Goal: Task Accomplishment & Management: Manage account settings

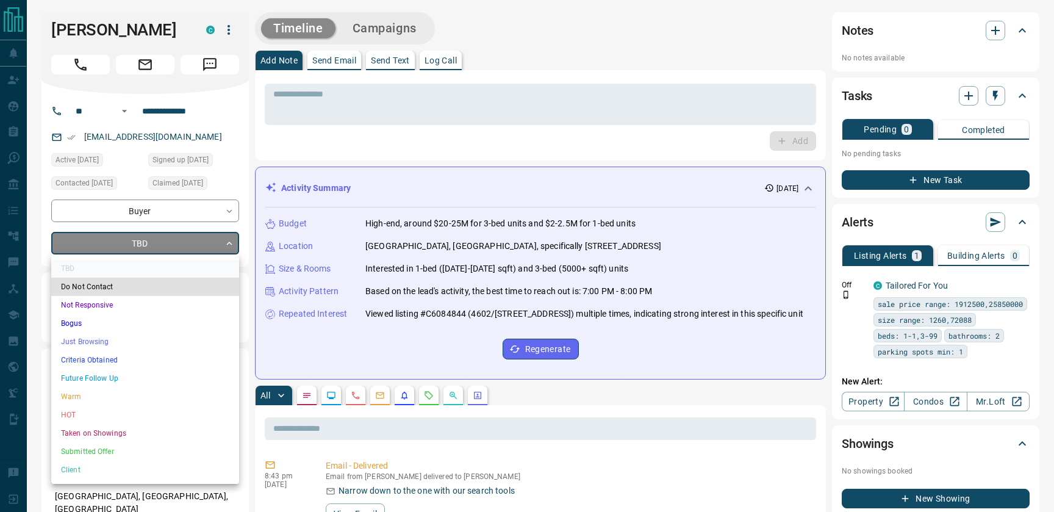
click at [107, 344] on li "Just Browsing" at bounding box center [145, 342] width 188 height 18
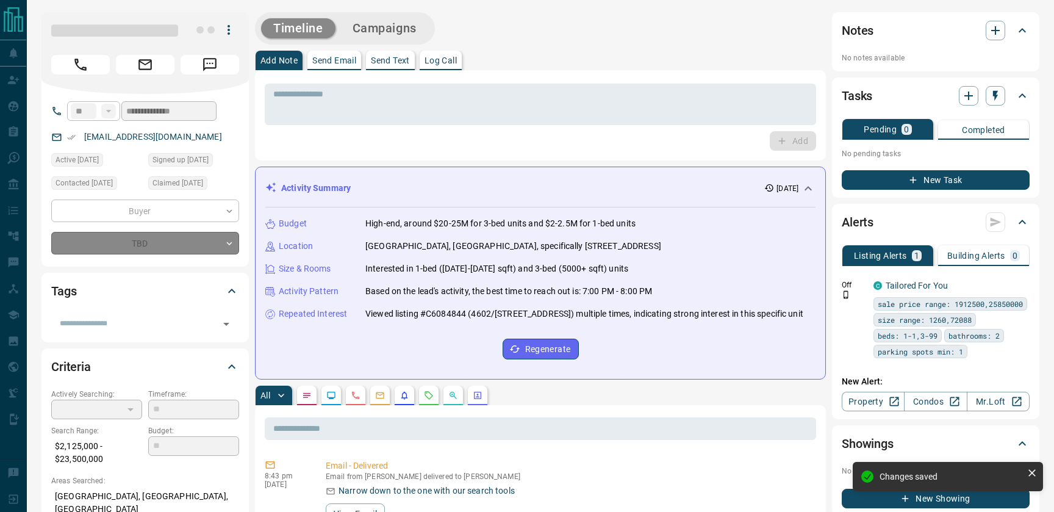
type input "*"
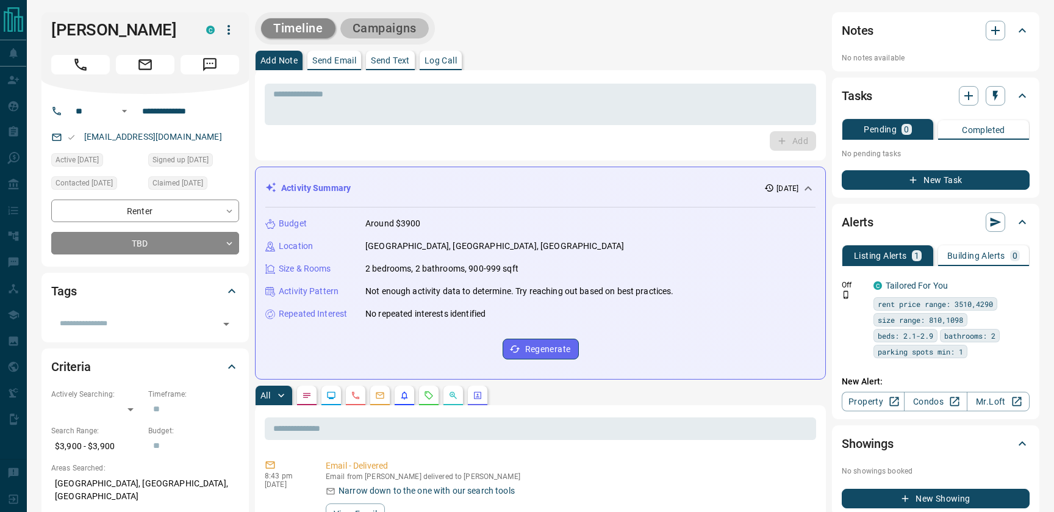
click at [403, 30] on button "Campaigns" at bounding box center [384, 28] width 88 height 20
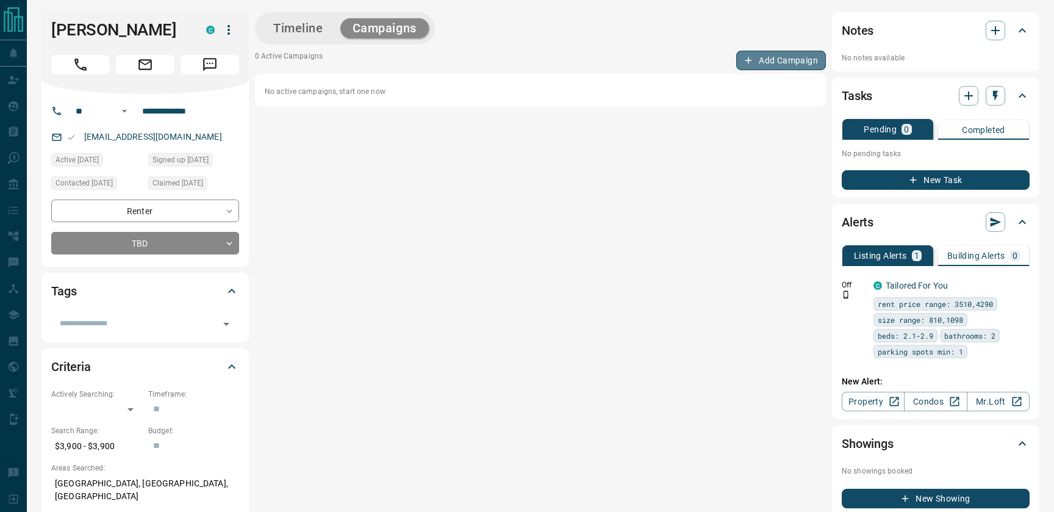
click at [774, 59] on button "Add Campaign" at bounding box center [781, 61] width 90 height 20
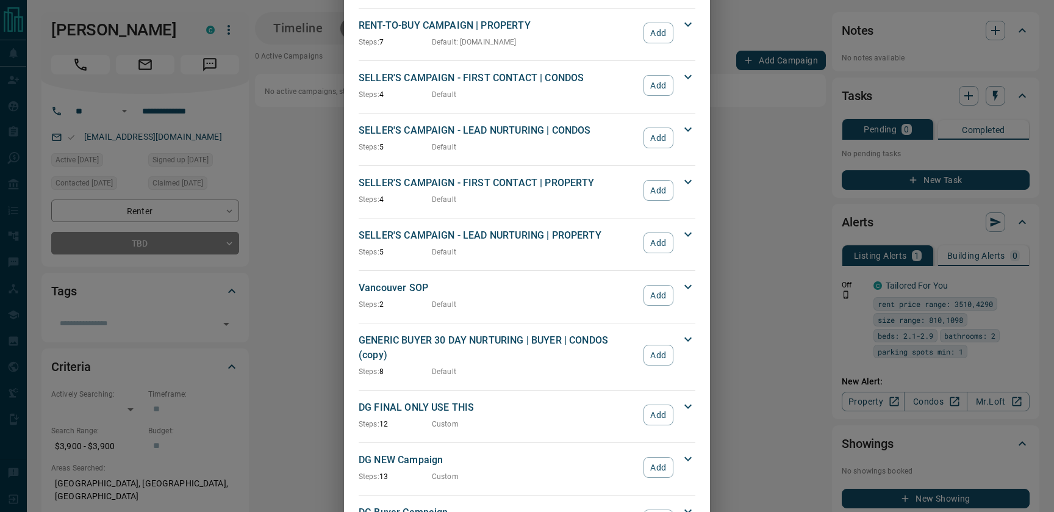
scroll to position [1065, 0]
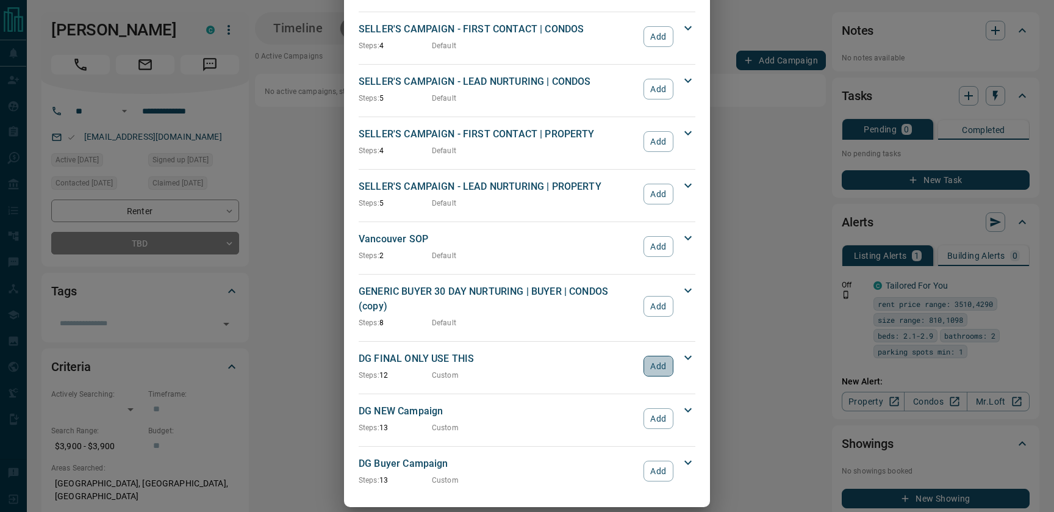
click at [652, 356] on button "Add" at bounding box center [659, 366] width 30 height 21
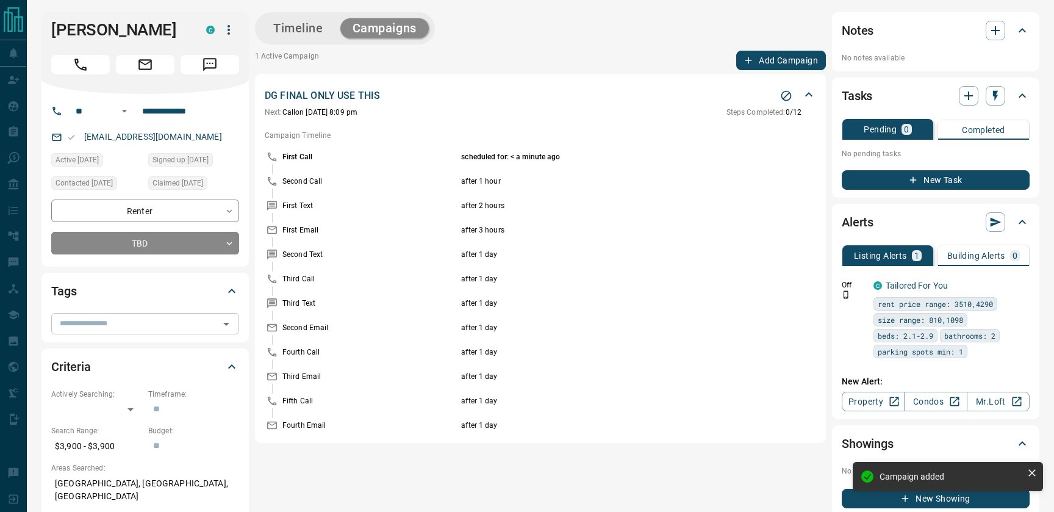
click at [123, 329] on input "text" at bounding box center [135, 323] width 160 height 13
type input "****"
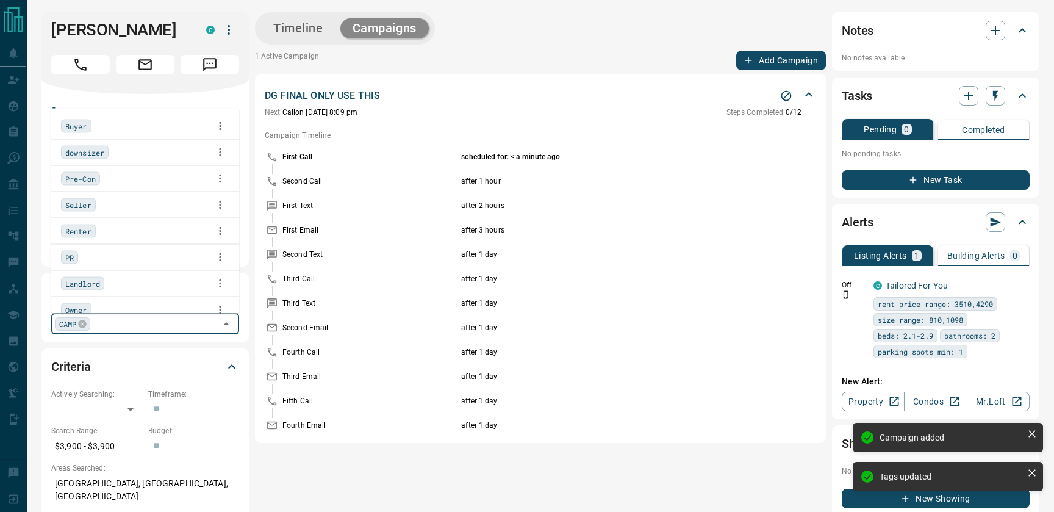
scroll to position [62, 0]
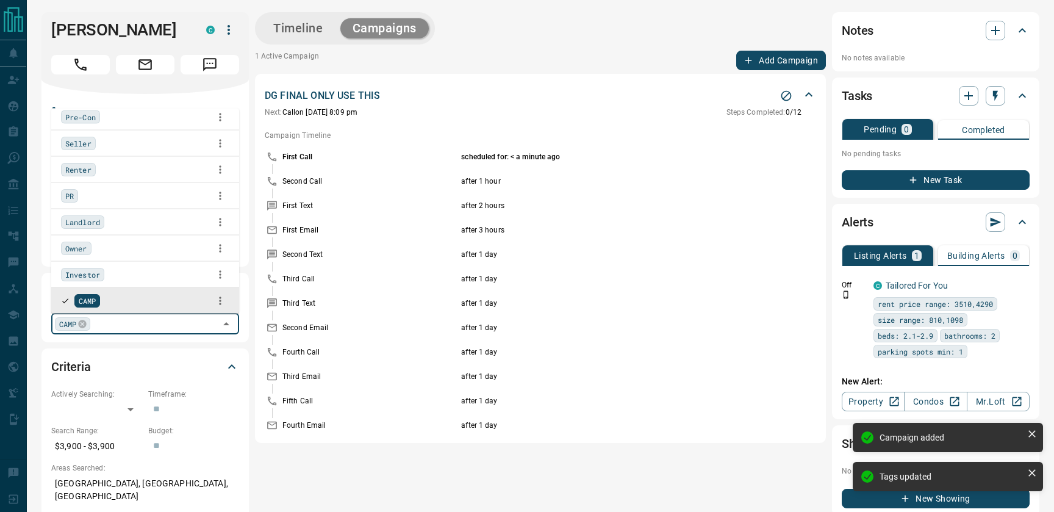
click at [275, 463] on div "Timeline Campaigns 1 Active Campaign Add Campaign DG FINAL ONLY USE THIS Next: …" at bounding box center [540, 264] width 571 height 504
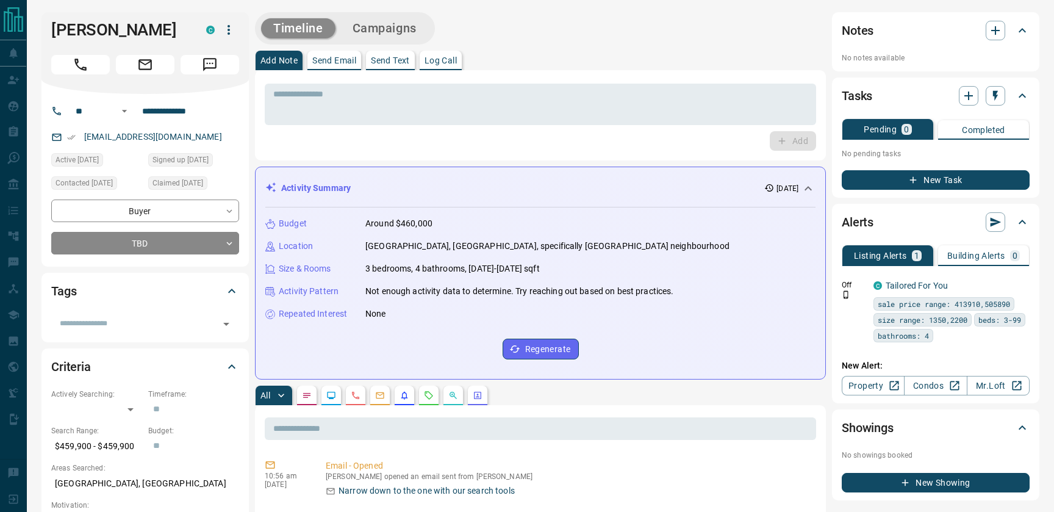
click at [405, 17] on div "Timeline Campaigns" at bounding box center [345, 28] width 173 height 25
click at [382, 30] on button "Campaigns" at bounding box center [384, 28] width 88 height 20
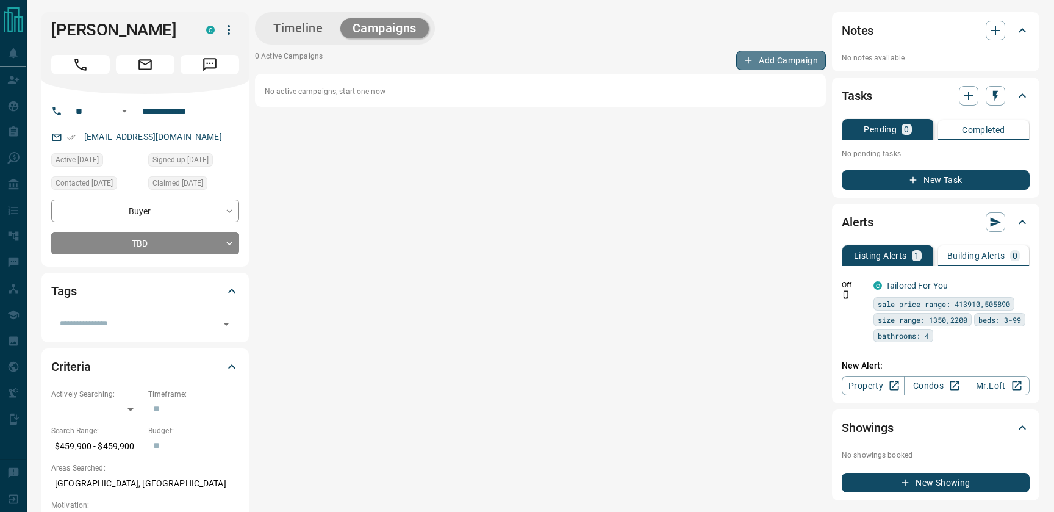
click at [757, 65] on button "Add Campaign" at bounding box center [781, 61] width 90 height 20
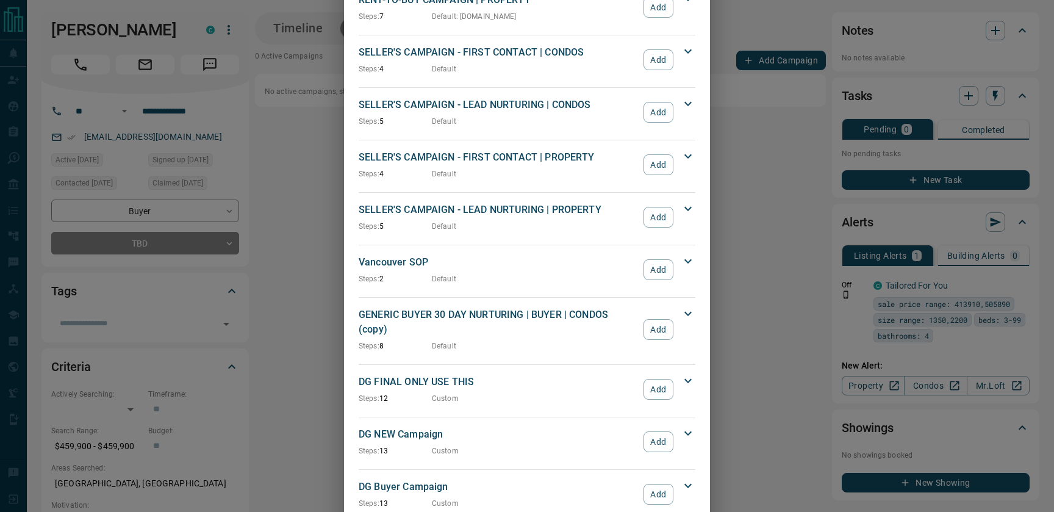
scroll to position [1065, 0]
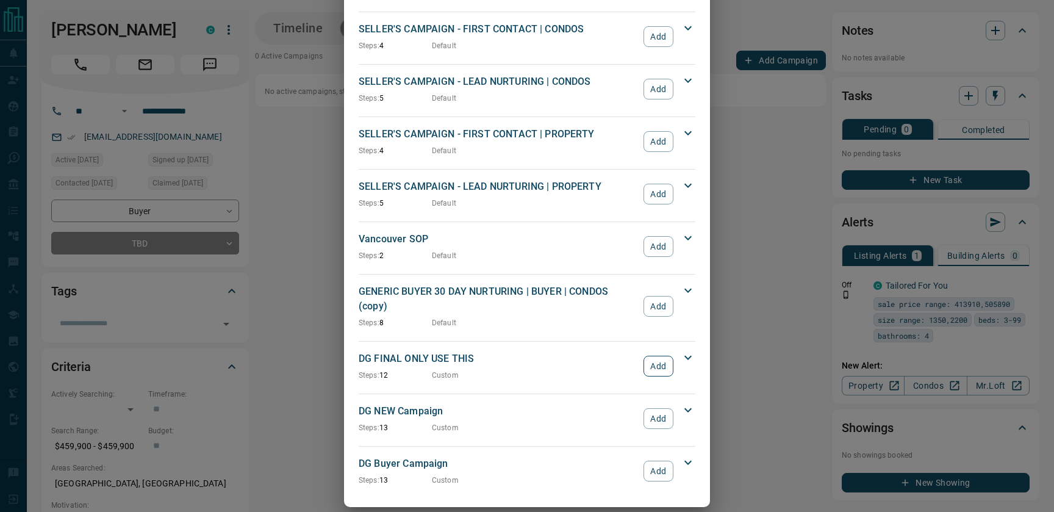
click at [654, 356] on button "Add" at bounding box center [659, 366] width 30 height 21
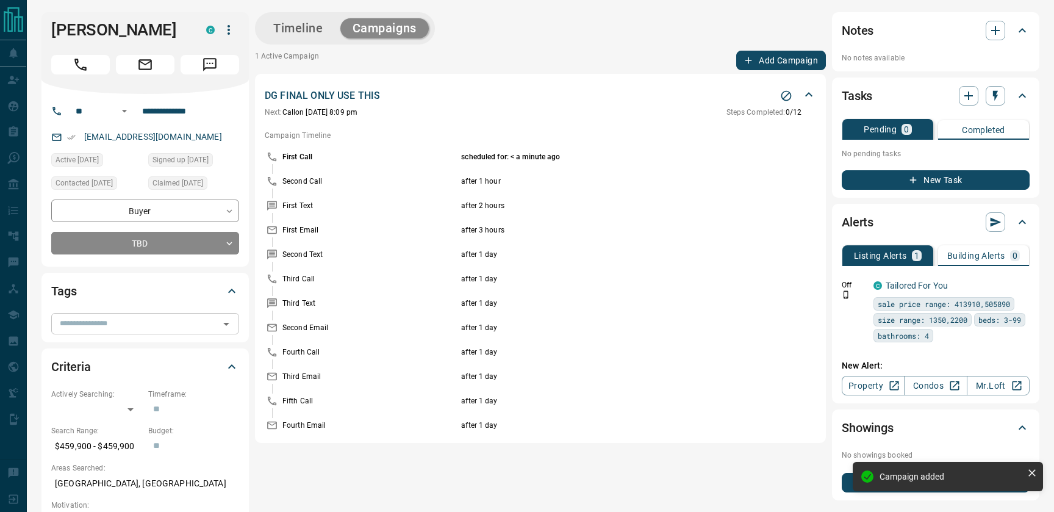
click at [129, 322] on input "text" at bounding box center [135, 323] width 160 height 13
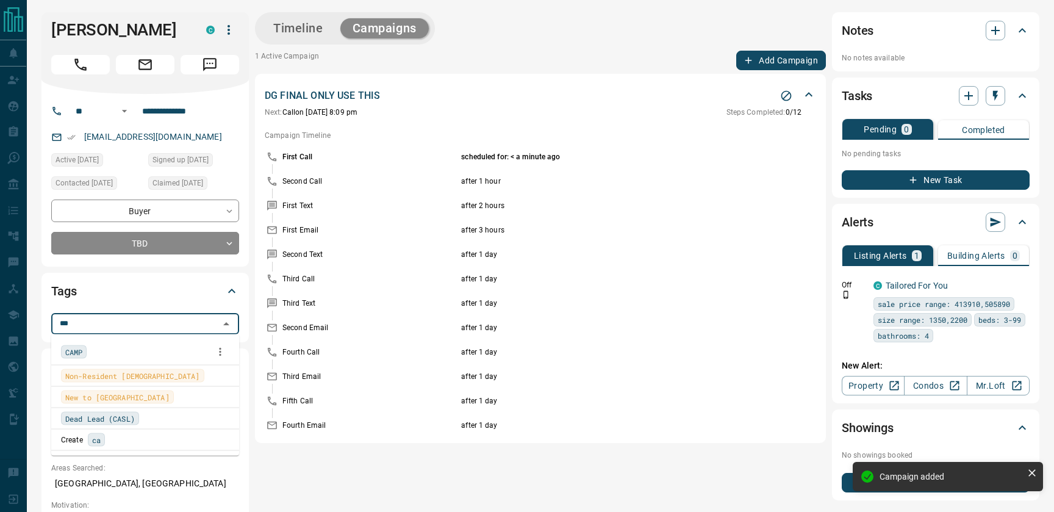
type input "****"
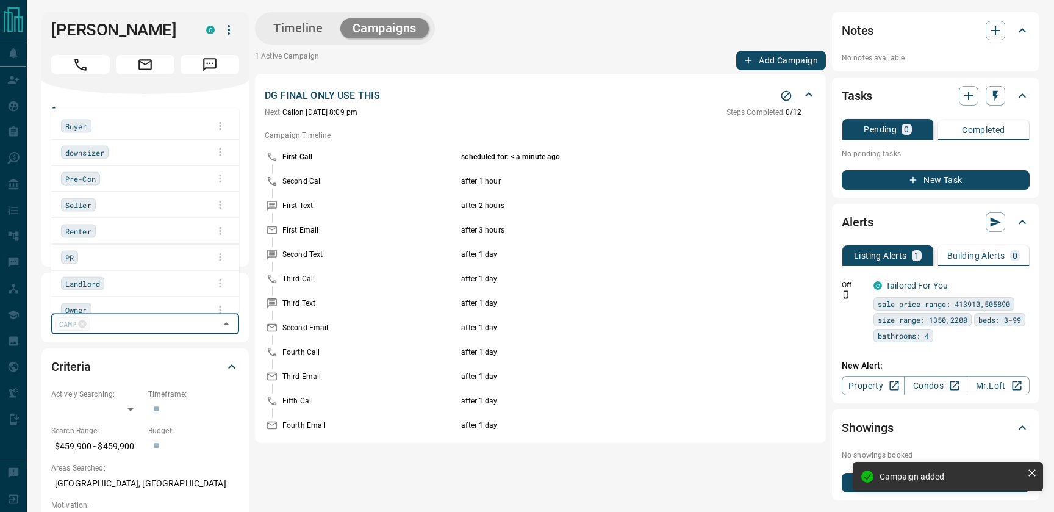
scroll to position [62, 0]
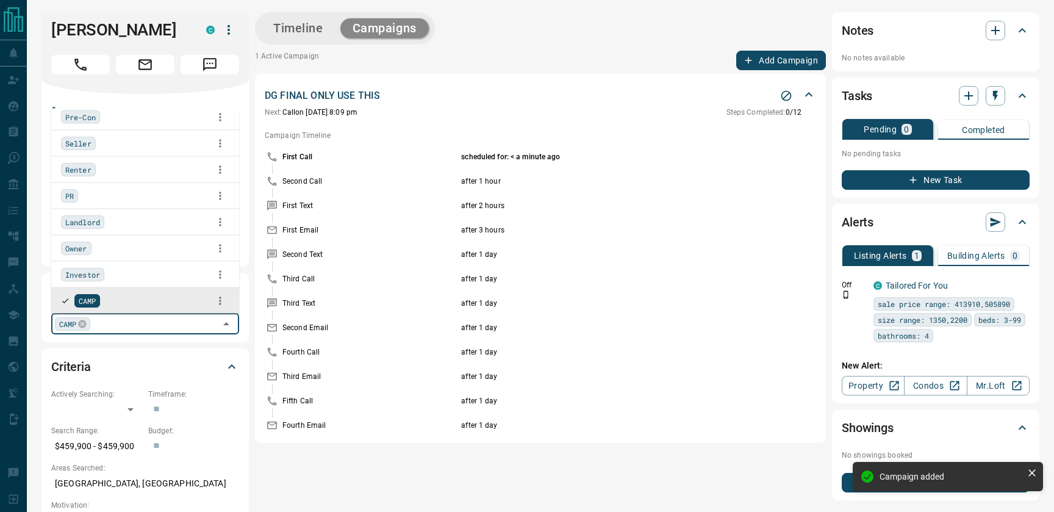
click at [268, 478] on div "Timeline Campaigns 1 Active Campaign Add Campaign DG FINAL ONLY USE THIS Next: …" at bounding box center [540, 256] width 571 height 488
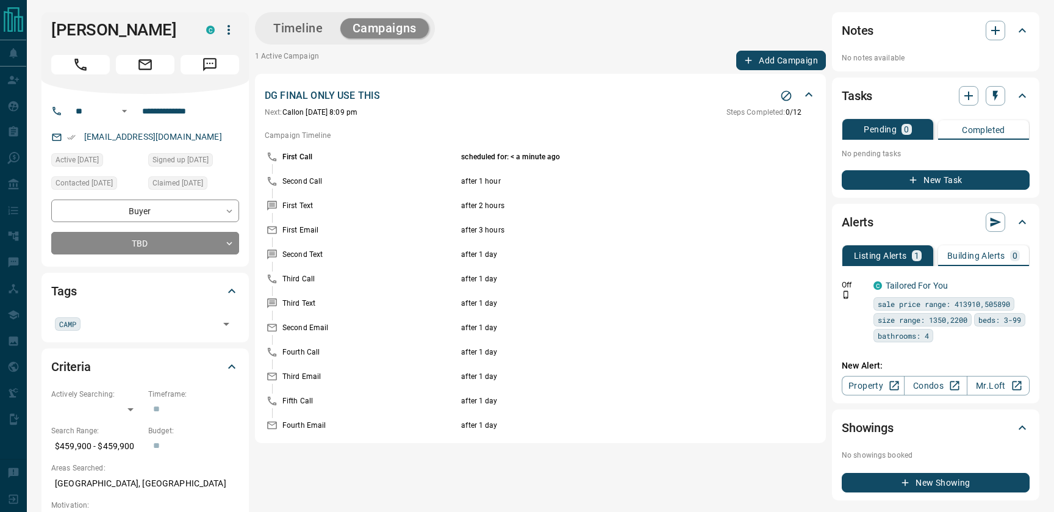
click at [905, 175] on button "New Task" at bounding box center [936, 180] width 188 height 20
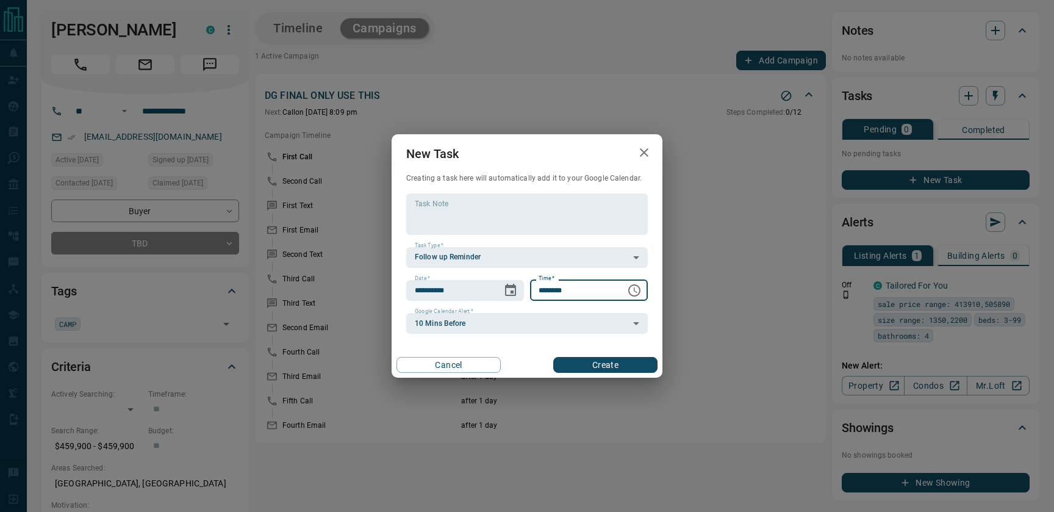
click at [538, 294] on input "********" at bounding box center [573, 290] width 87 height 21
type input "********"
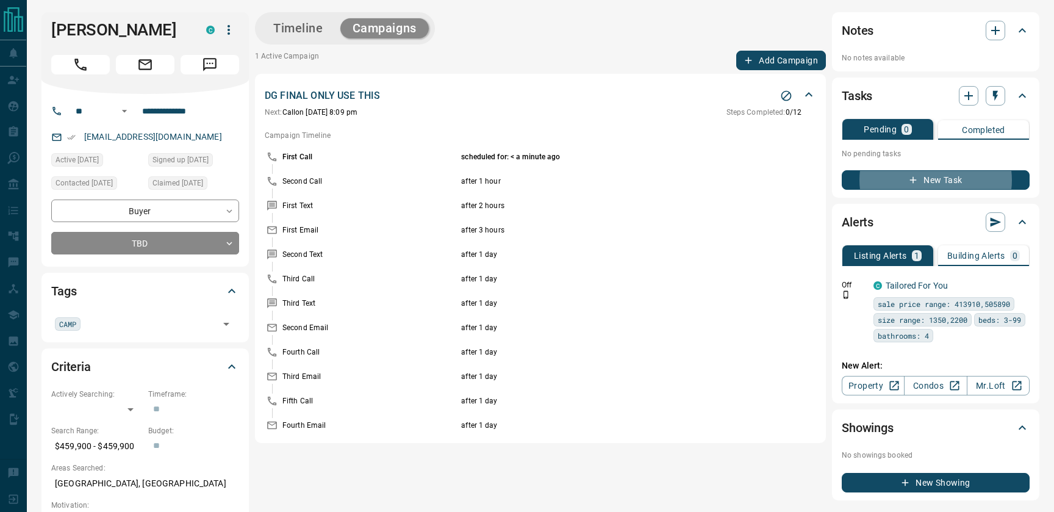
click at [303, 38] on div "Timeline Campaigns" at bounding box center [345, 28] width 173 height 25
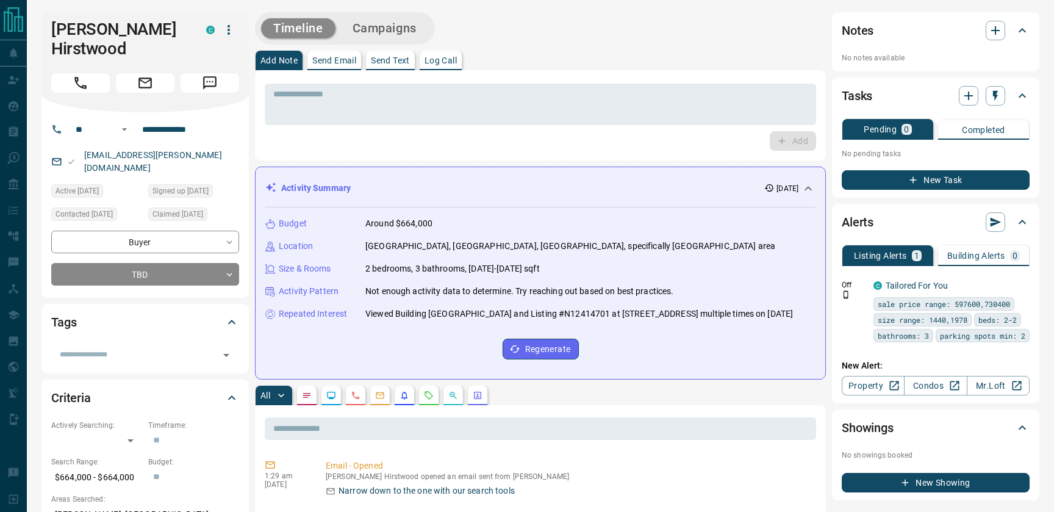
click at [383, 29] on button "Campaigns" at bounding box center [384, 28] width 88 height 20
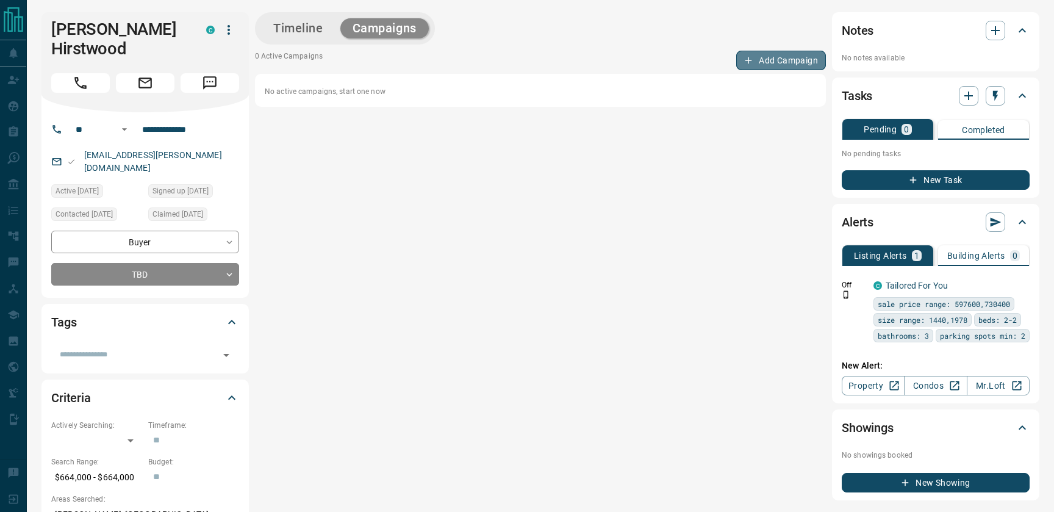
click at [794, 51] on button "Add Campaign" at bounding box center [781, 61] width 90 height 20
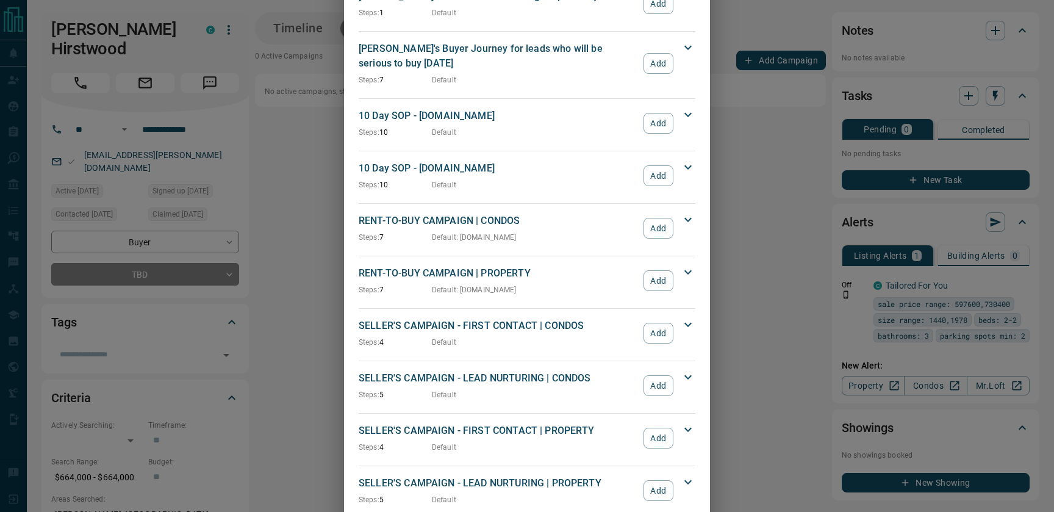
scroll to position [1065, 0]
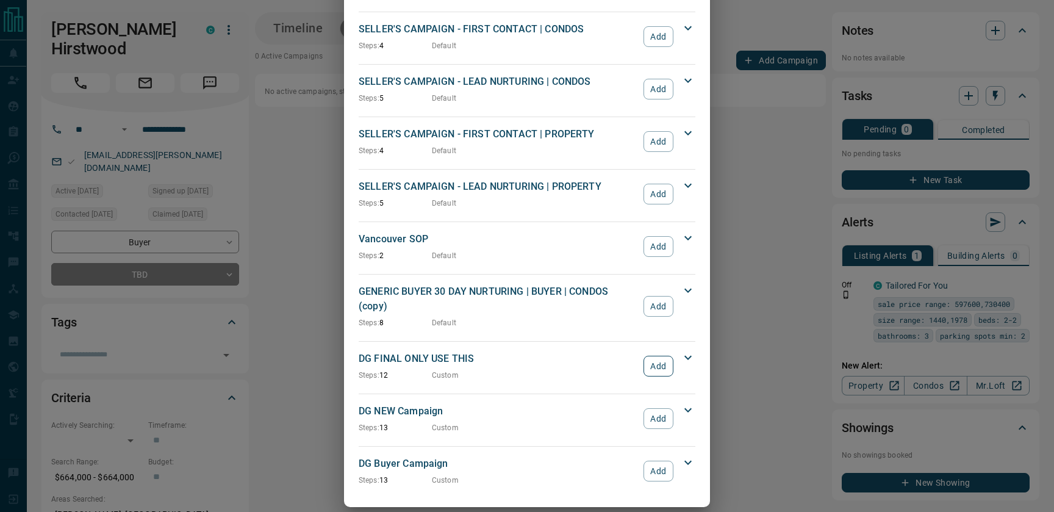
click at [661, 358] on button "Add" at bounding box center [659, 366] width 30 height 21
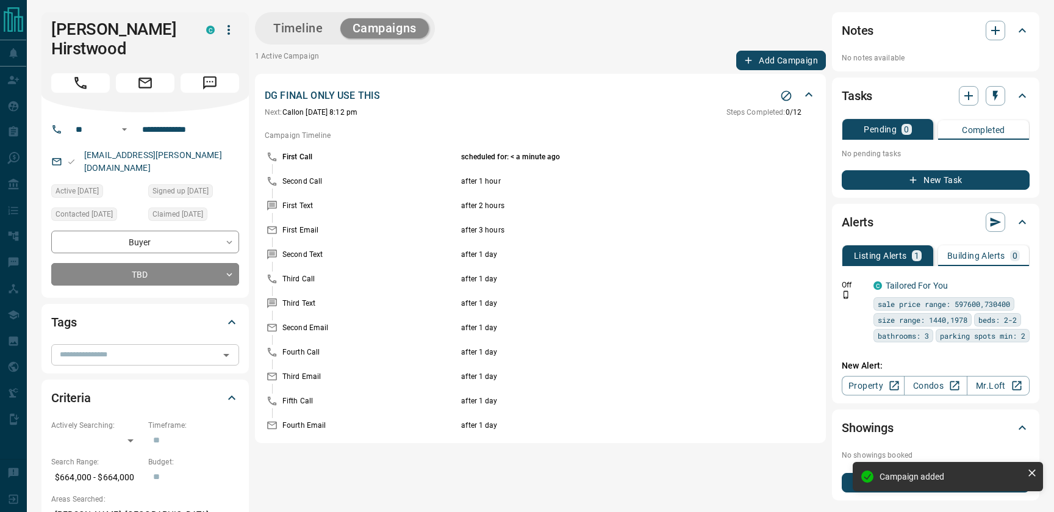
click at [93, 348] on input "text" at bounding box center [135, 354] width 160 height 13
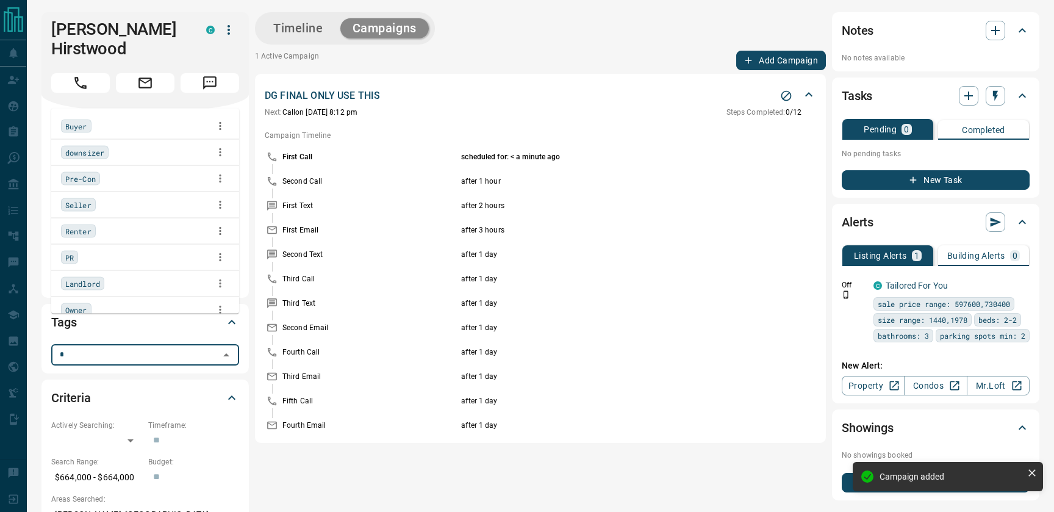
type input "**"
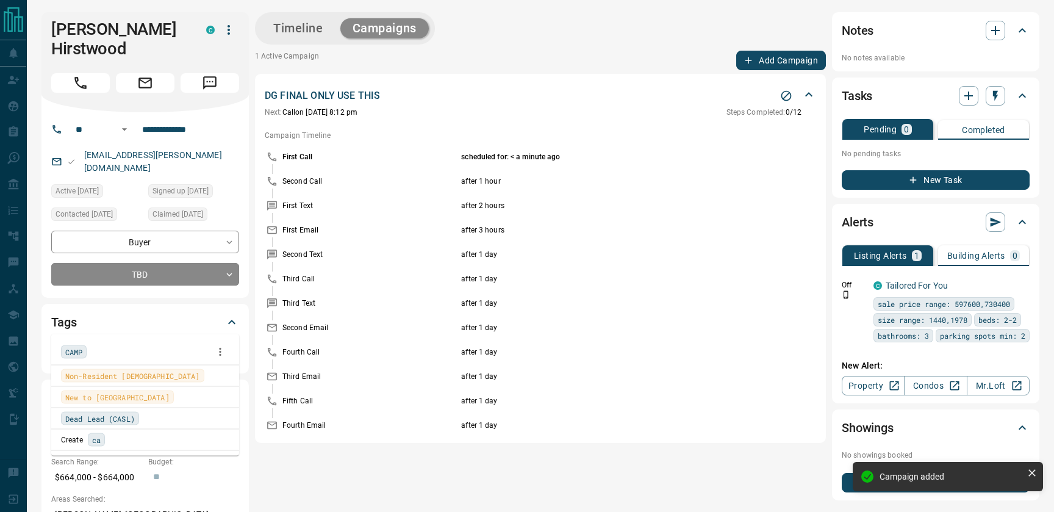
click at [74, 350] on span "CAMP" at bounding box center [73, 352] width 17 height 12
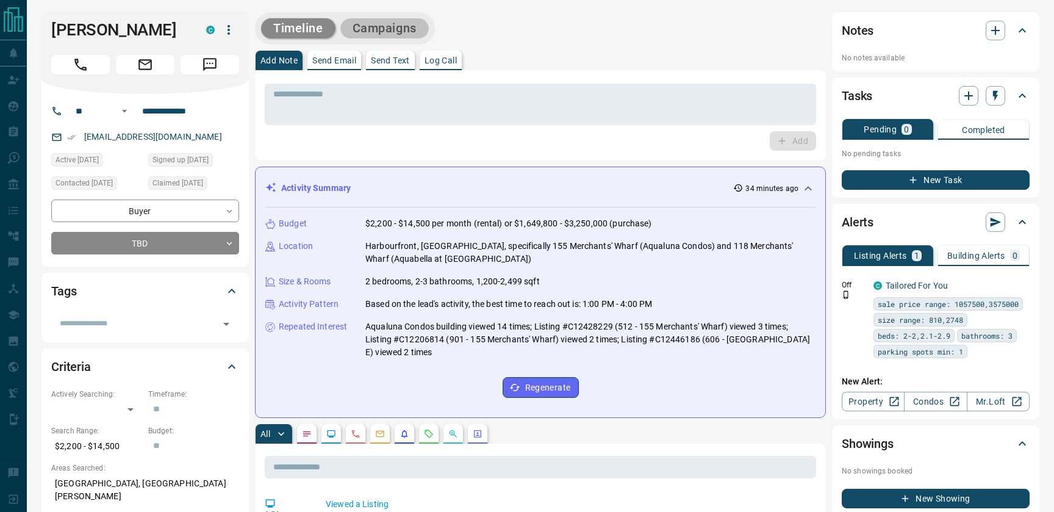
click at [405, 19] on button "Campaigns" at bounding box center [384, 28] width 88 height 20
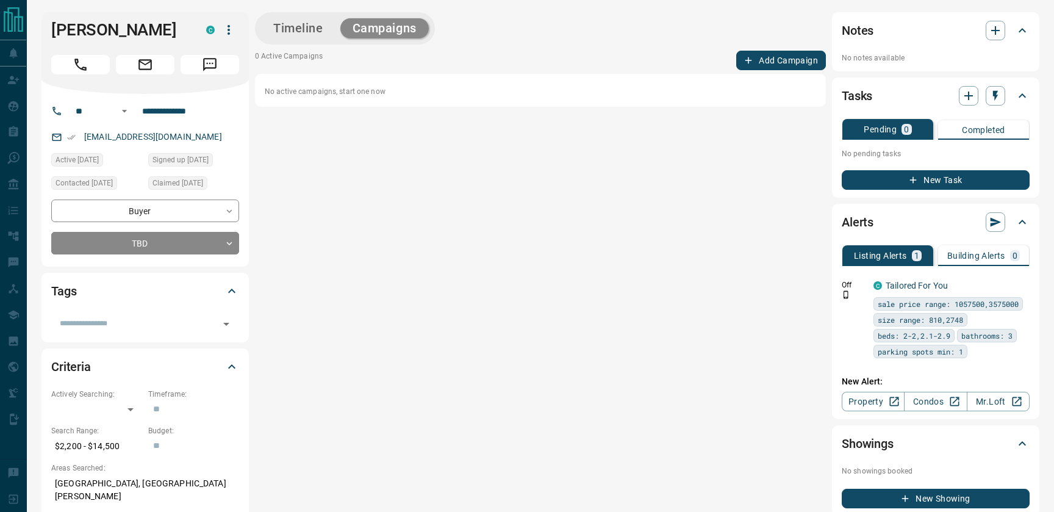
click at [772, 56] on button "Add Campaign" at bounding box center [781, 61] width 90 height 20
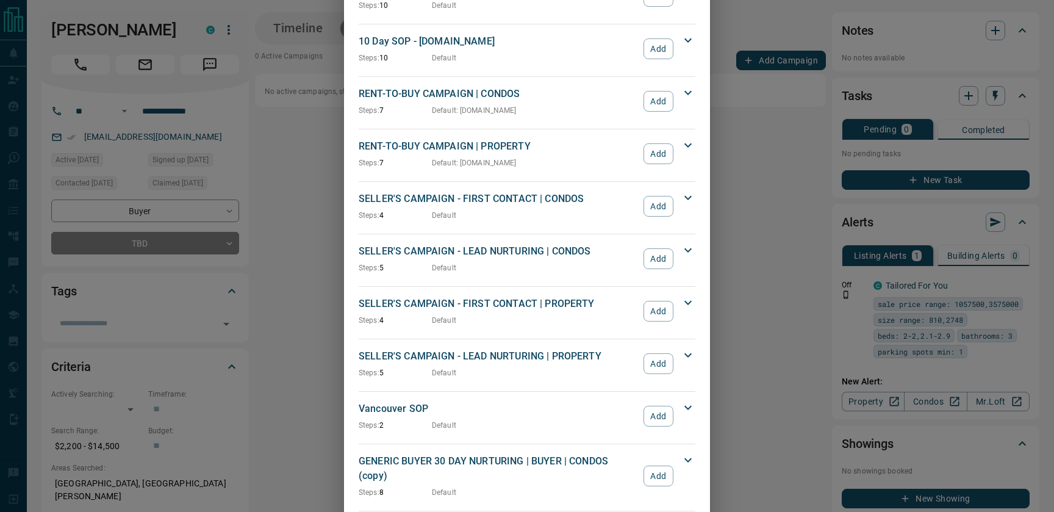
scroll to position [1065, 0]
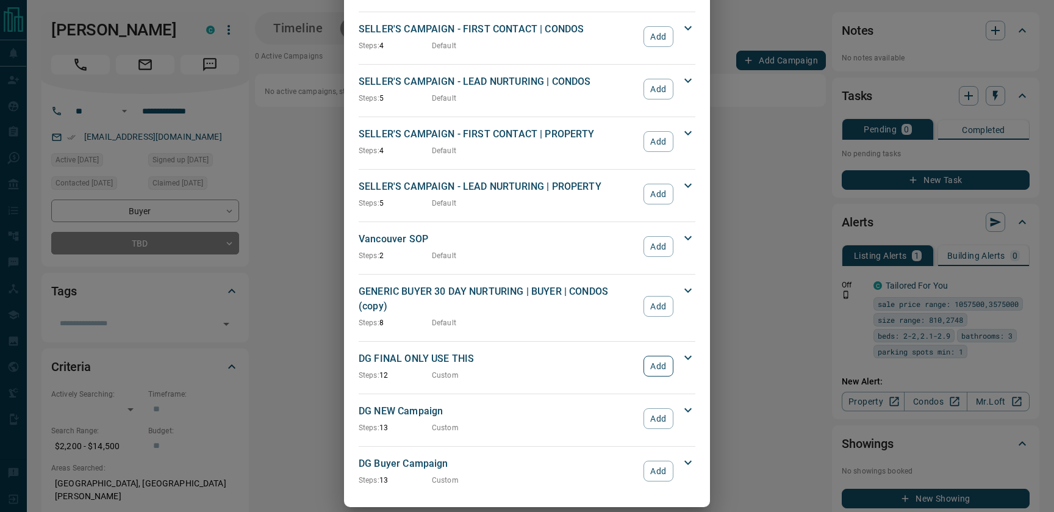
click at [656, 356] on button "Add" at bounding box center [659, 366] width 30 height 21
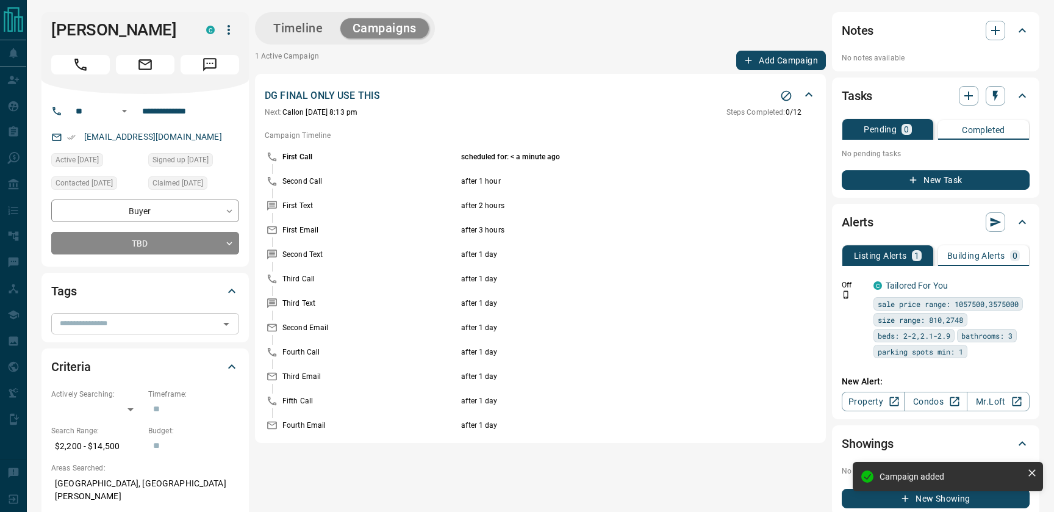
click at [107, 326] on input "text" at bounding box center [135, 323] width 160 height 13
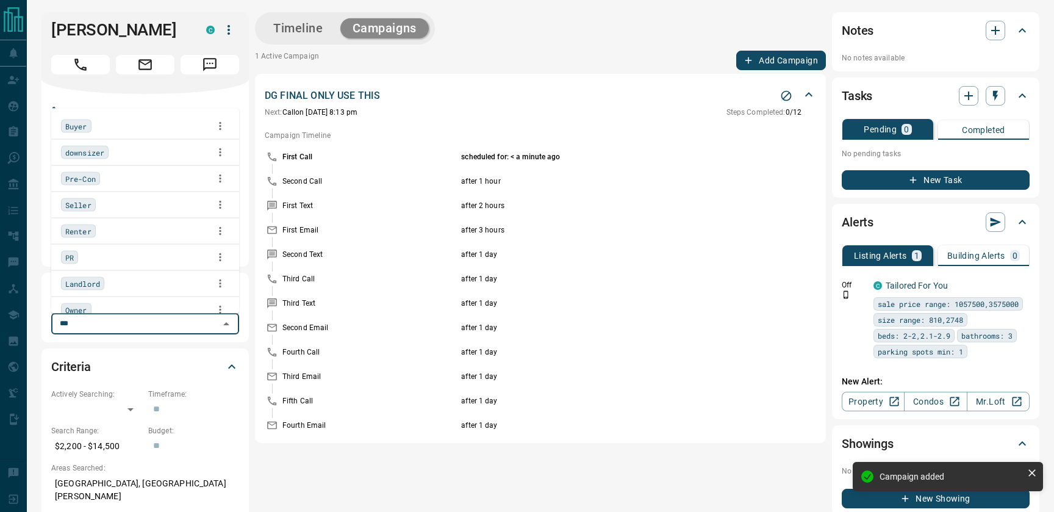
type input "****"
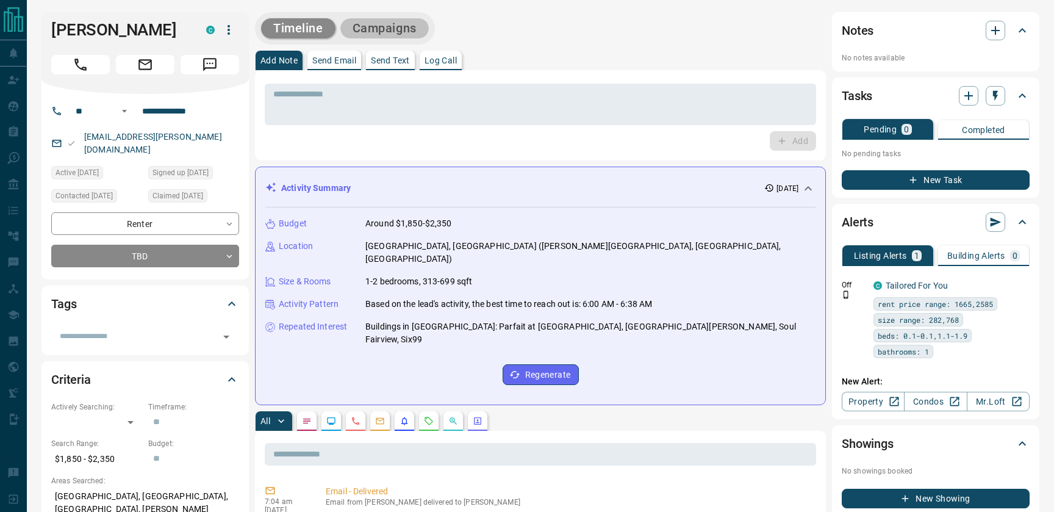
click at [396, 29] on button "Campaigns" at bounding box center [384, 28] width 88 height 20
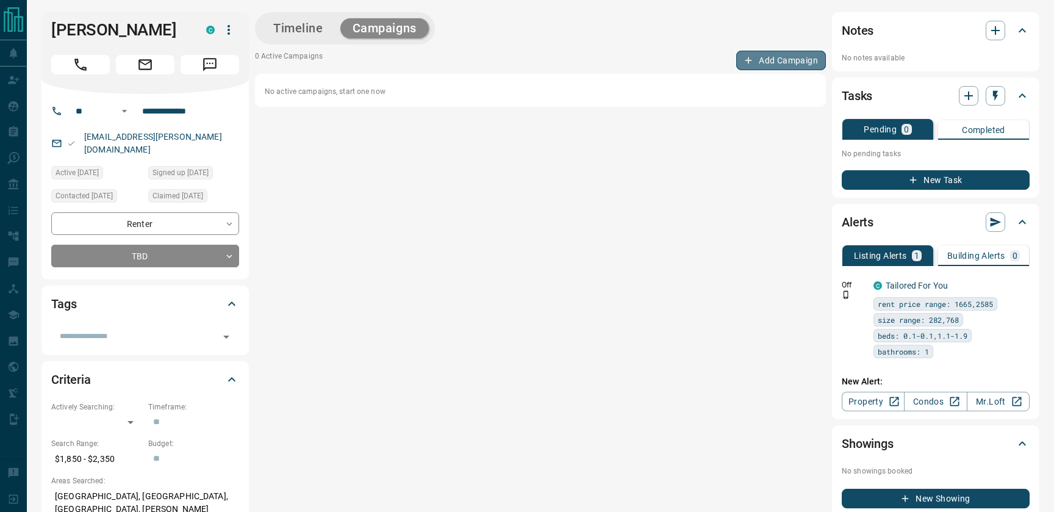
click at [775, 58] on button "Add Campaign" at bounding box center [781, 61] width 90 height 20
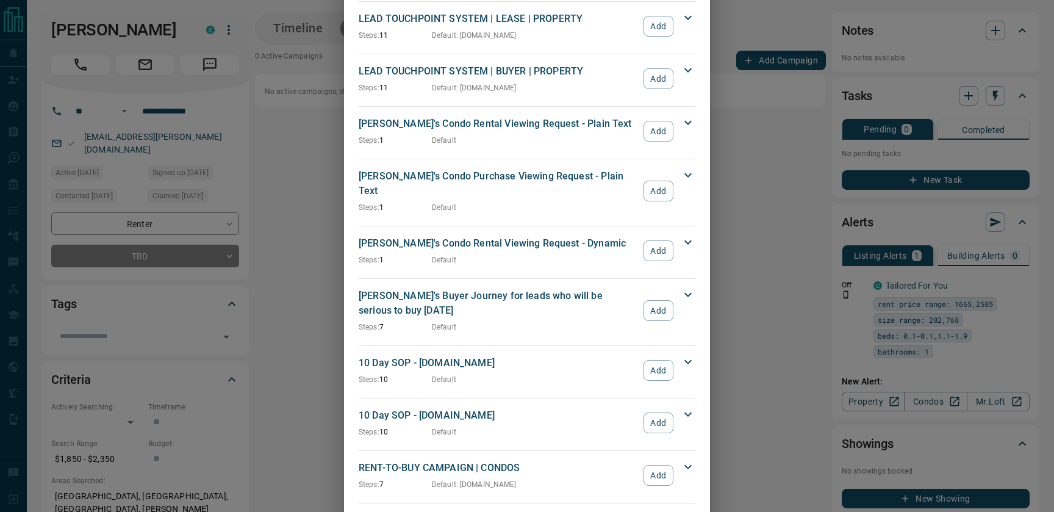
scroll to position [1065, 0]
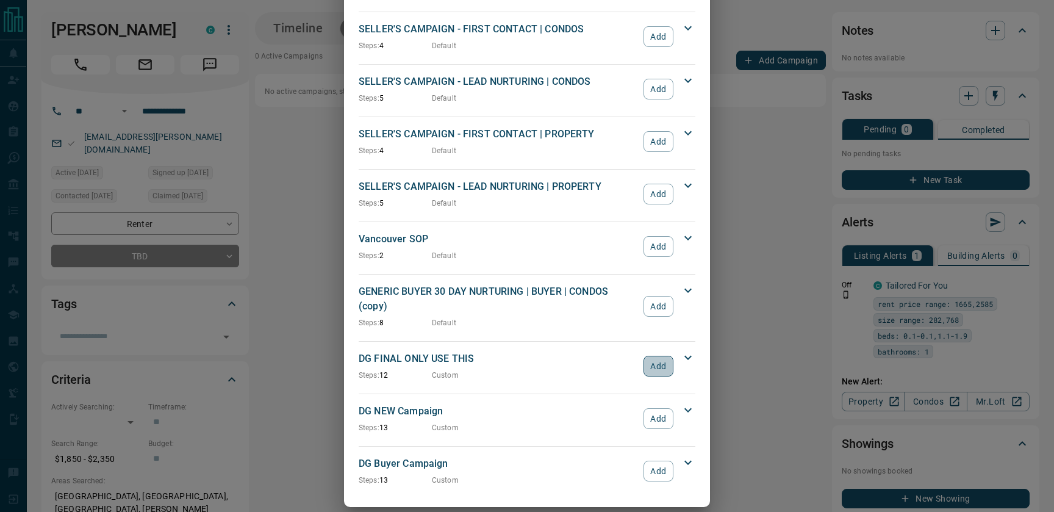
click at [664, 356] on button "Add" at bounding box center [659, 366] width 30 height 21
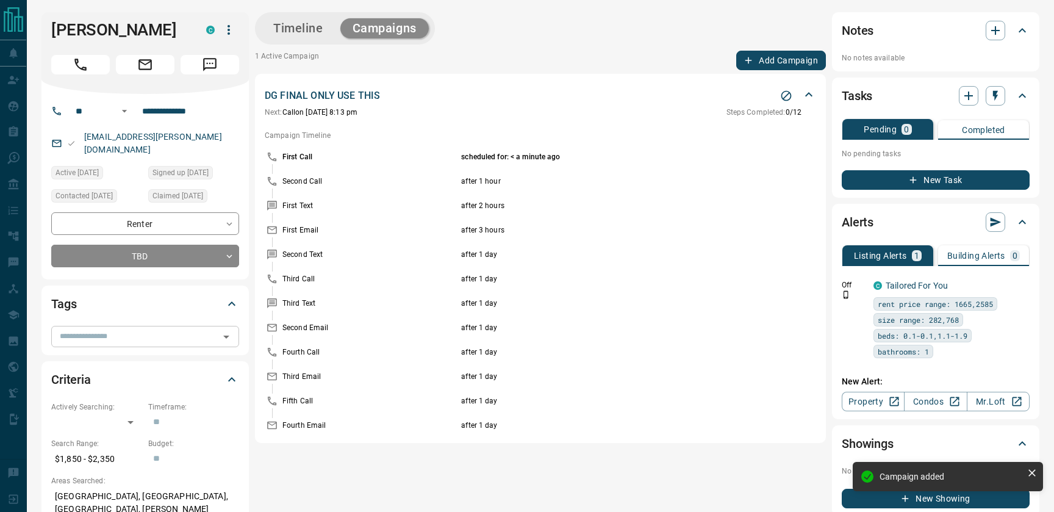
click at [119, 329] on input "text" at bounding box center [135, 335] width 160 height 13
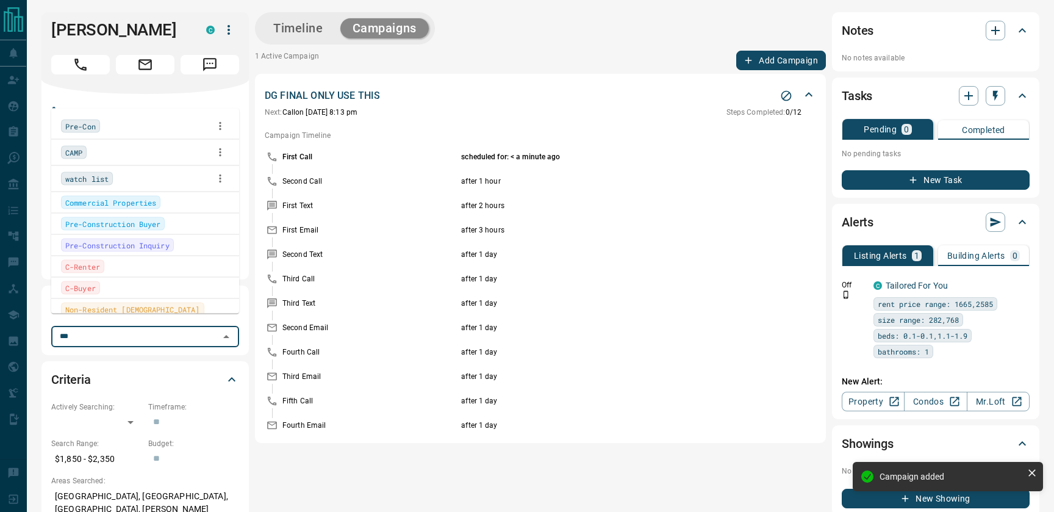
type input "****"
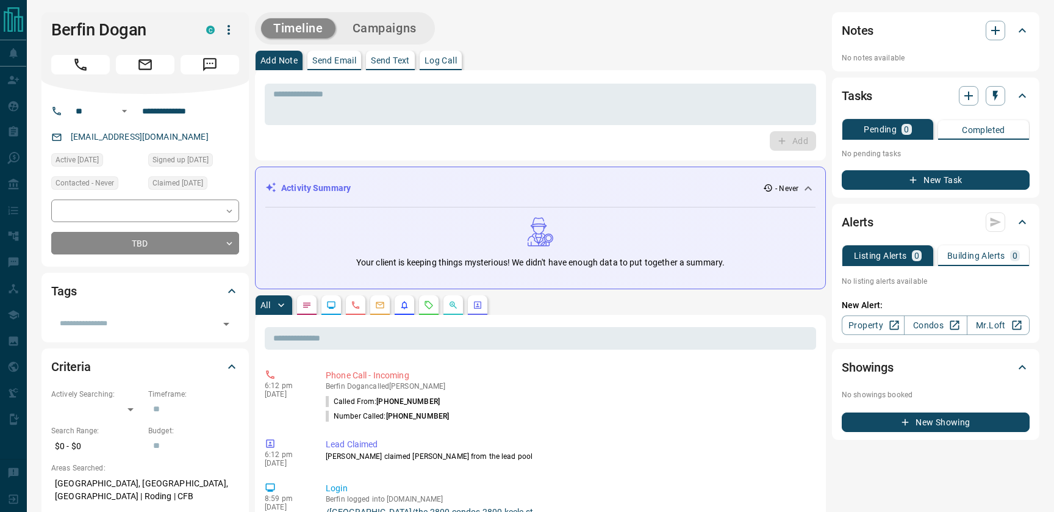
click at [401, 28] on button "Campaigns" at bounding box center [384, 28] width 88 height 20
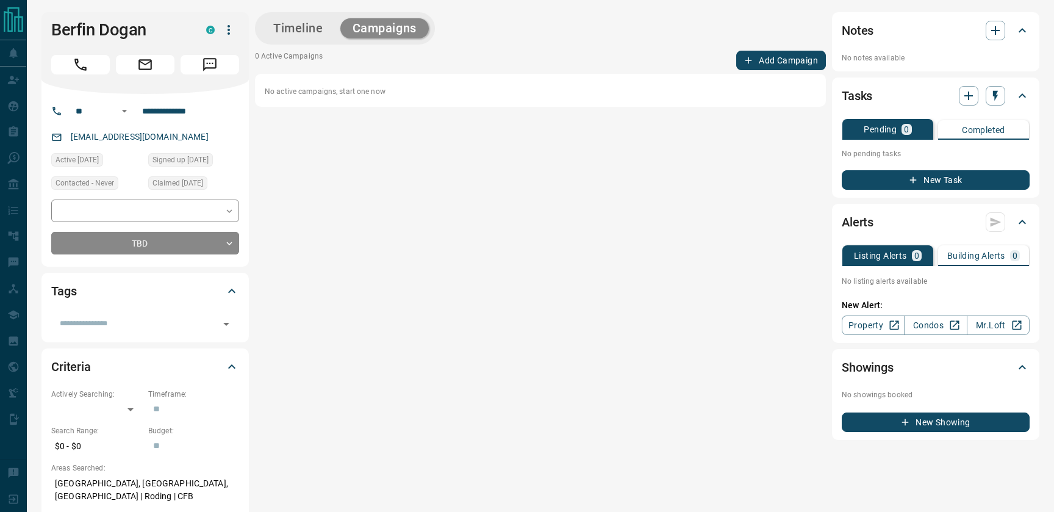
click at [763, 62] on button "Add Campaign" at bounding box center [781, 61] width 90 height 20
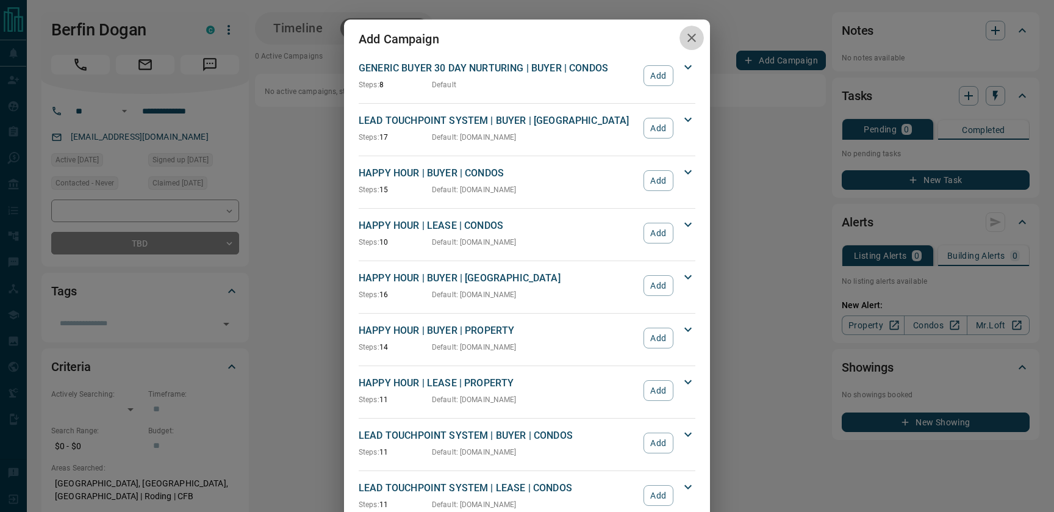
click at [695, 35] on icon "button" at bounding box center [692, 38] width 15 height 15
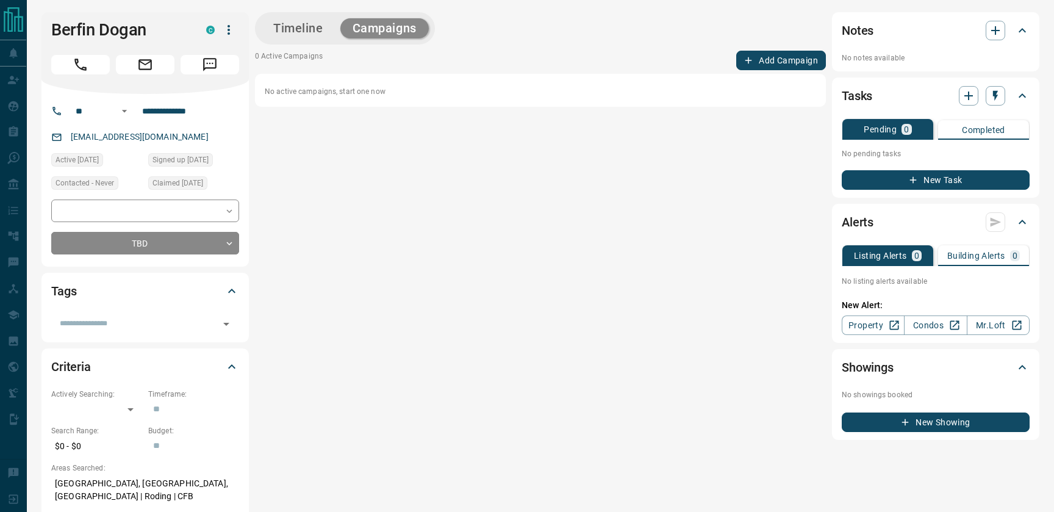
click at [226, 28] on icon "button" at bounding box center [228, 30] width 15 height 15
click at [196, 75] on li "Reallocate" at bounding box center [204, 72] width 72 height 18
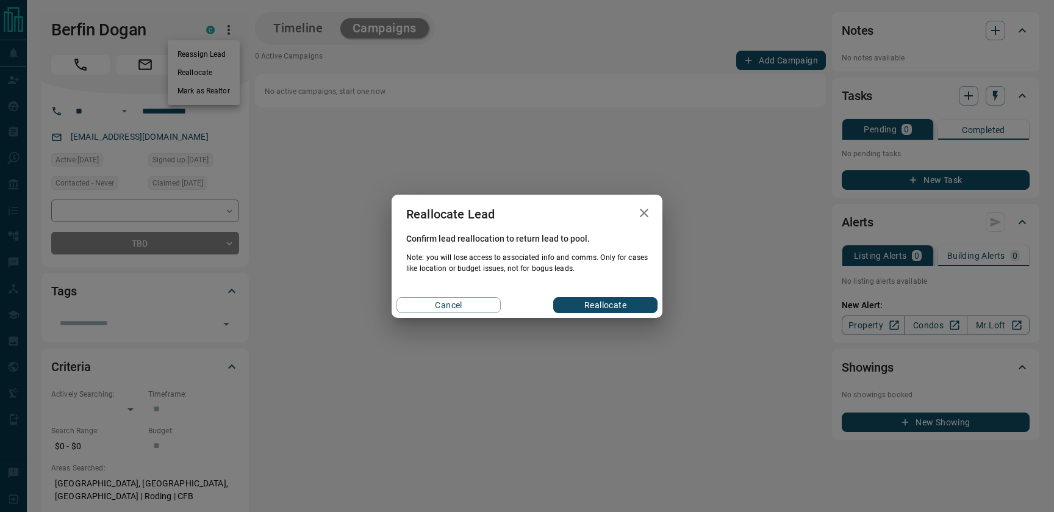
click at [591, 306] on button "Reallocate" at bounding box center [605, 305] width 104 height 16
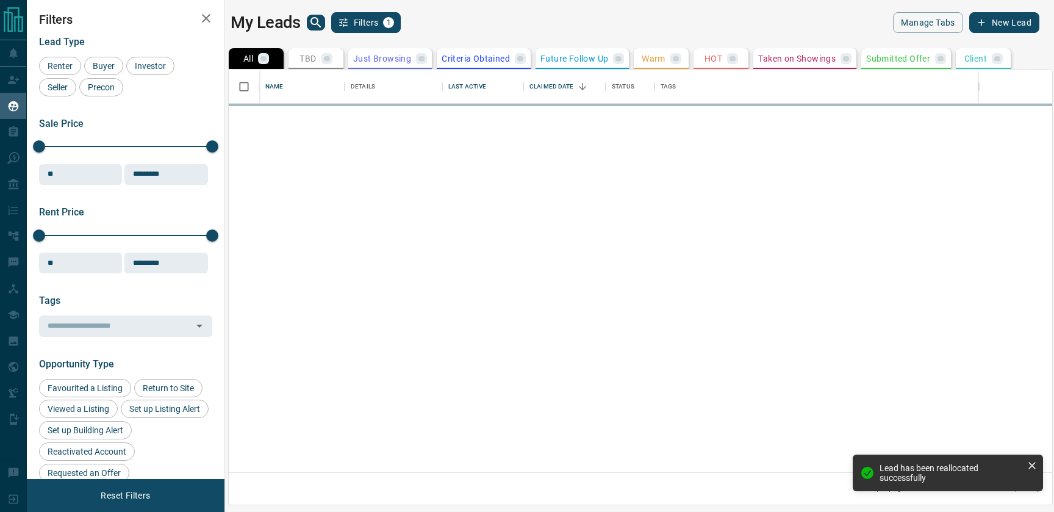
scroll to position [403, 824]
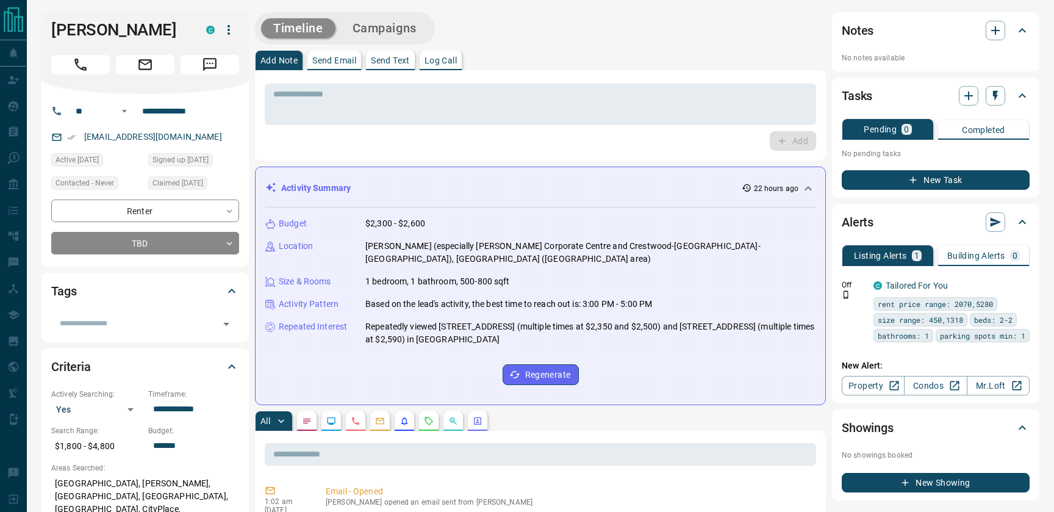
click at [882, 181] on button "New Task" at bounding box center [936, 180] width 188 height 20
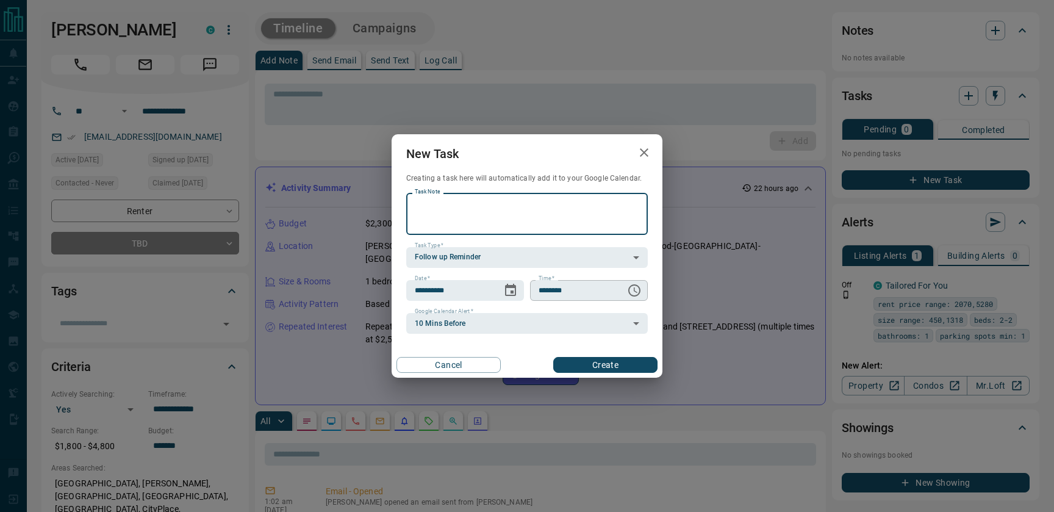
click at [539, 290] on input "********" at bounding box center [573, 290] width 87 height 21
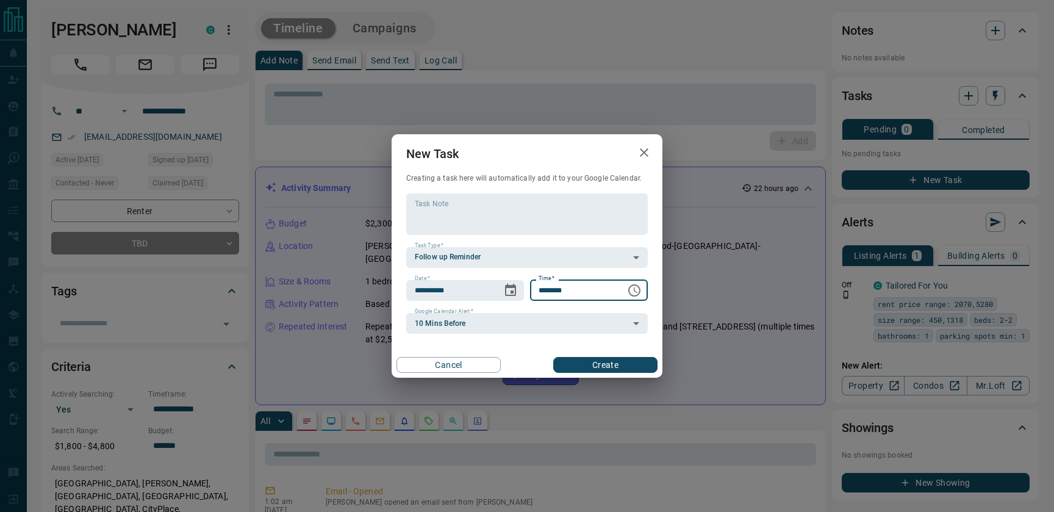
type input "********"
click at [580, 369] on button "Create" at bounding box center [605, 365] width 104 height 16
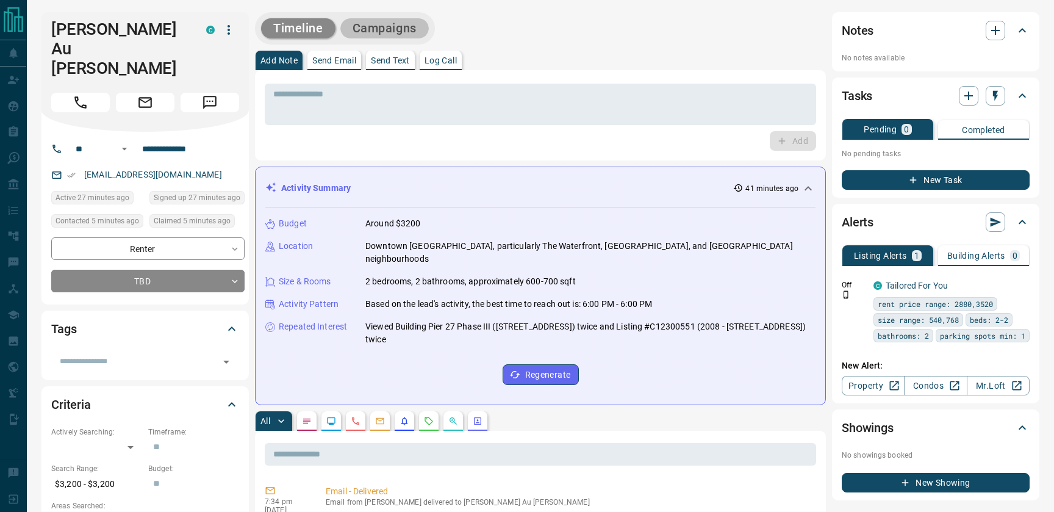
click at [394, 27] on button "Campaigns" at bounding box center [384, 28] width 88 height 20
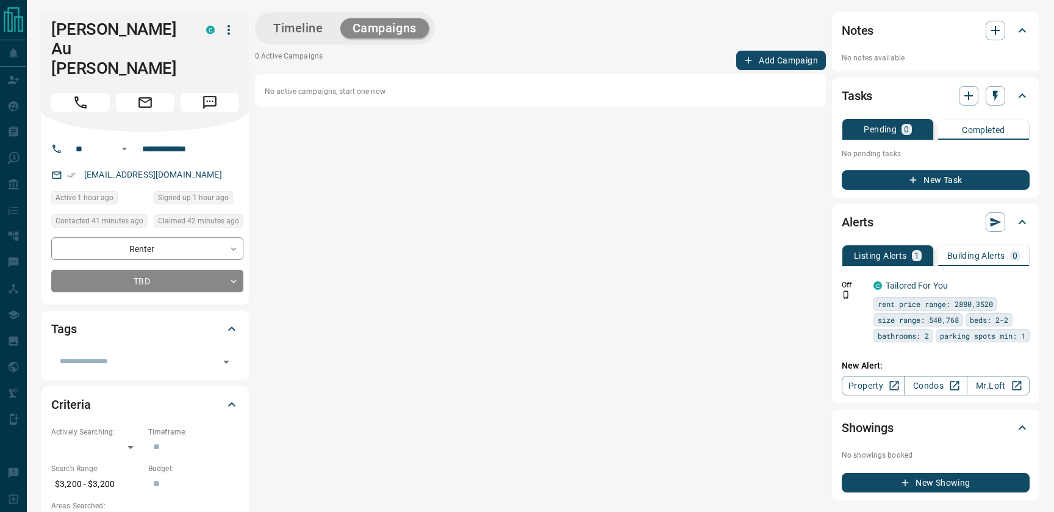
click at [779, 48] on div "Timeline Campaigns 0 Active Campaigns Add Campaign No active campaigns, start o…" at bounding box center [540, 256] width 571 height 488
click at [777, 53] on button "Add Campaign" at bounding box center [781, 61] width 90 height 20
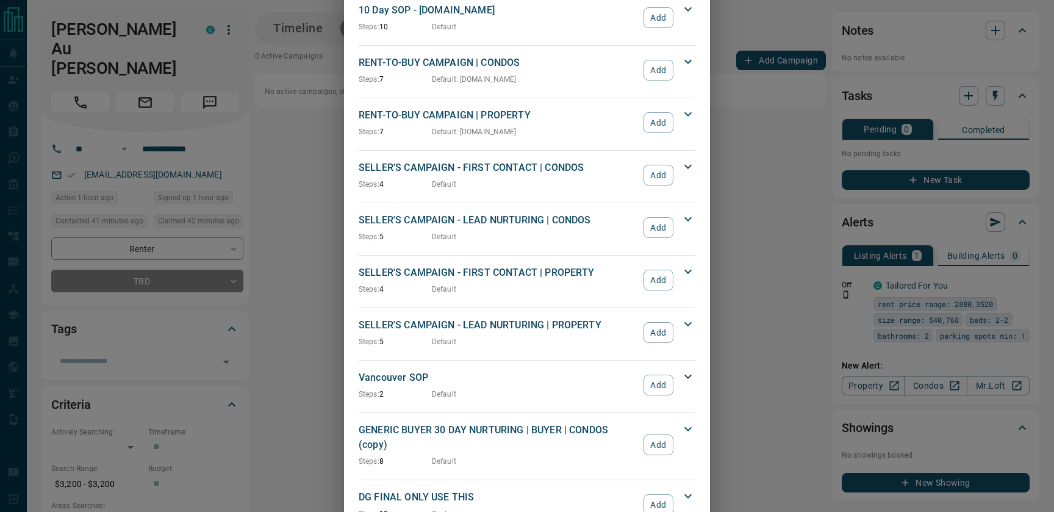
scroll to position [1065, 0]
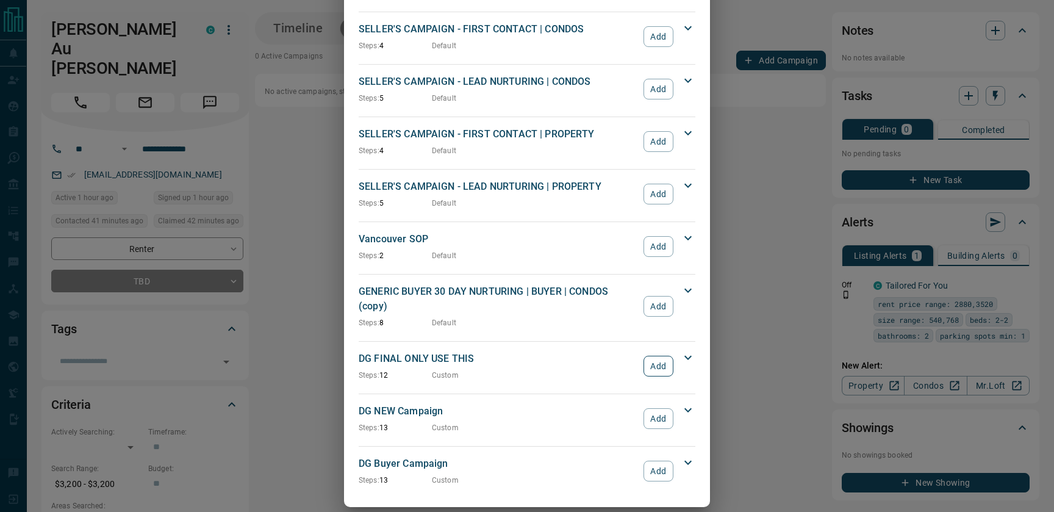
click at [671, 356] on button "Add" at bounding box center [659, 366] width 30 height 21
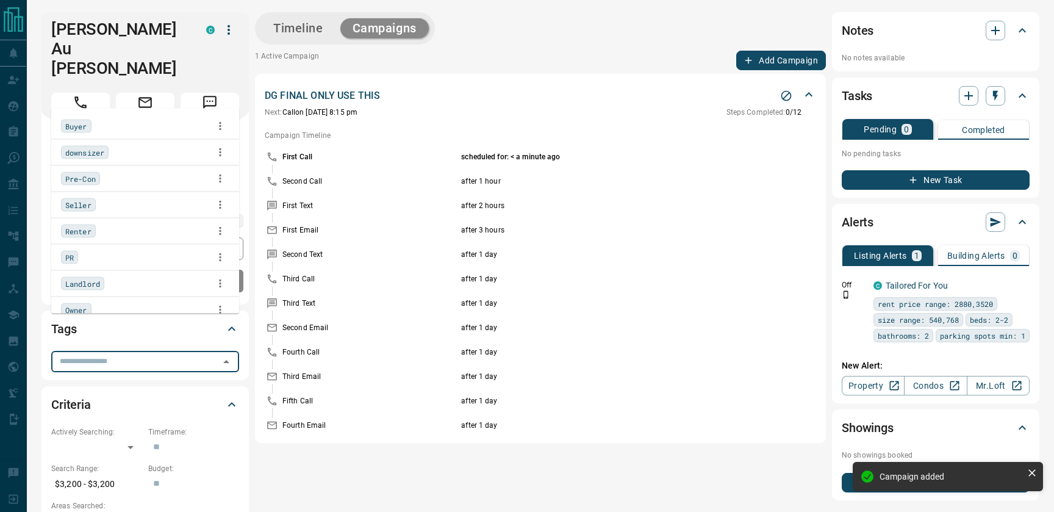
click at [106, 354] on input "text" at bounding box center [135, 360] width 160 height 13
type input "**"
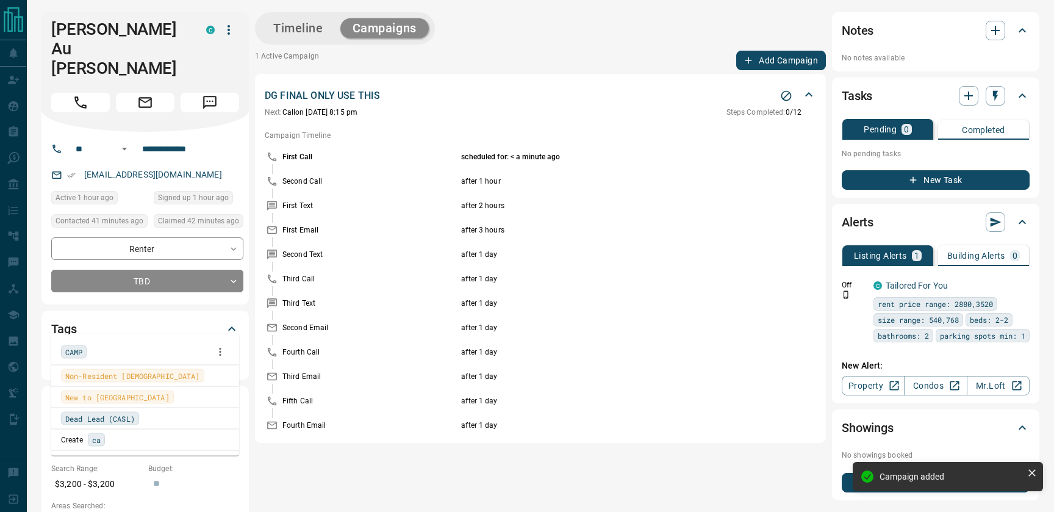
click at [71, 351] on span "CAMP" at bounding box center [73, 352] width 17 height 12
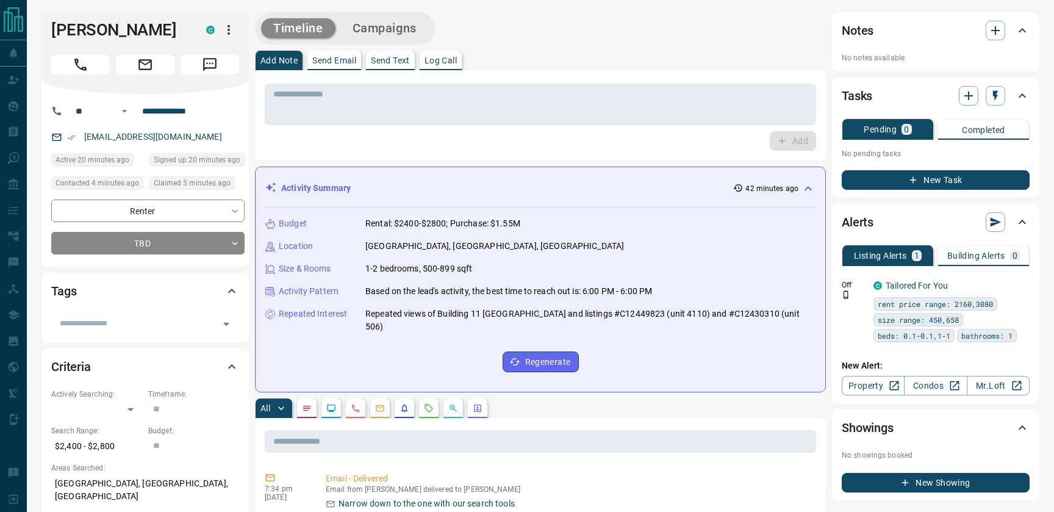
click at [387, 41] on div "Timeline Campaigns" at bounding box center [345, 28] width 180 height 32
click at [394, 26] on button "Campaigns" at bounding box center [384, 28] width 88 height 20
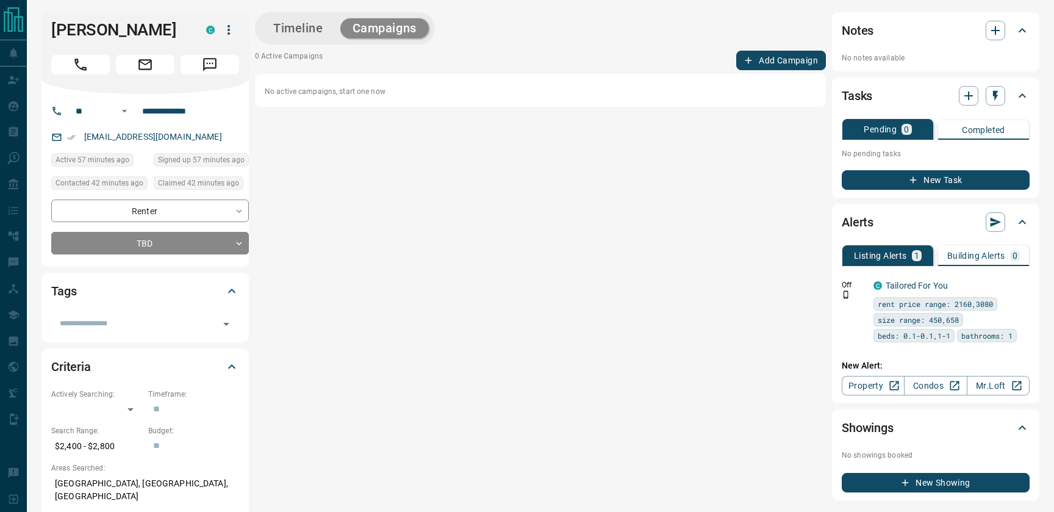
click at [743, 63] on icon "button" at bounding box center [748, 60] width 11 height 11
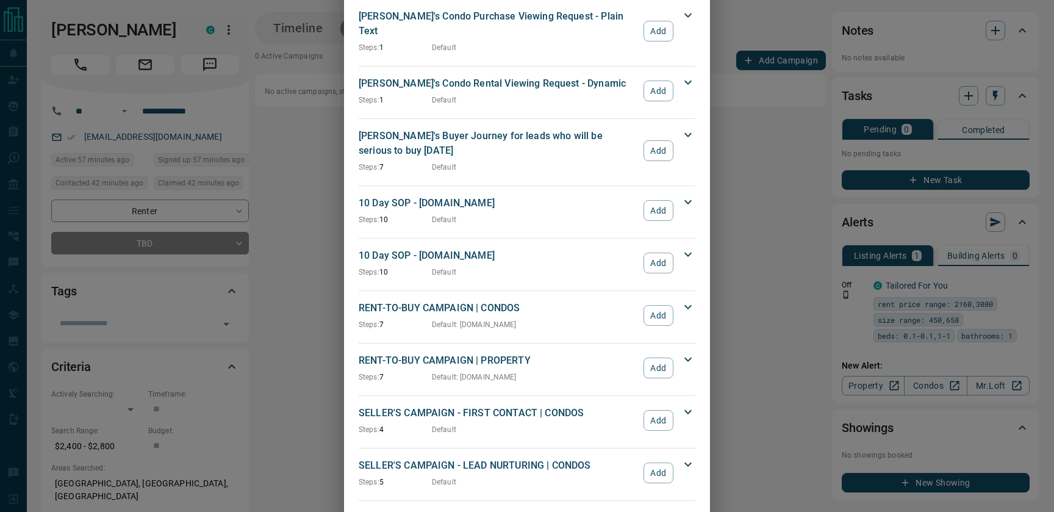
scroll to position [1065, 0]
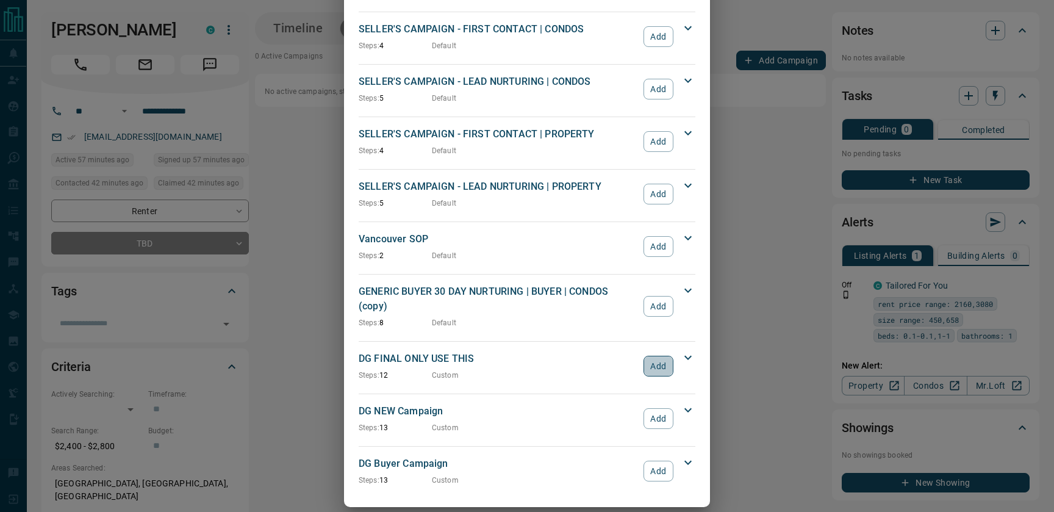
click at [671, 356] on button "Add" at bounding box center [659, 366] width 30 height 21
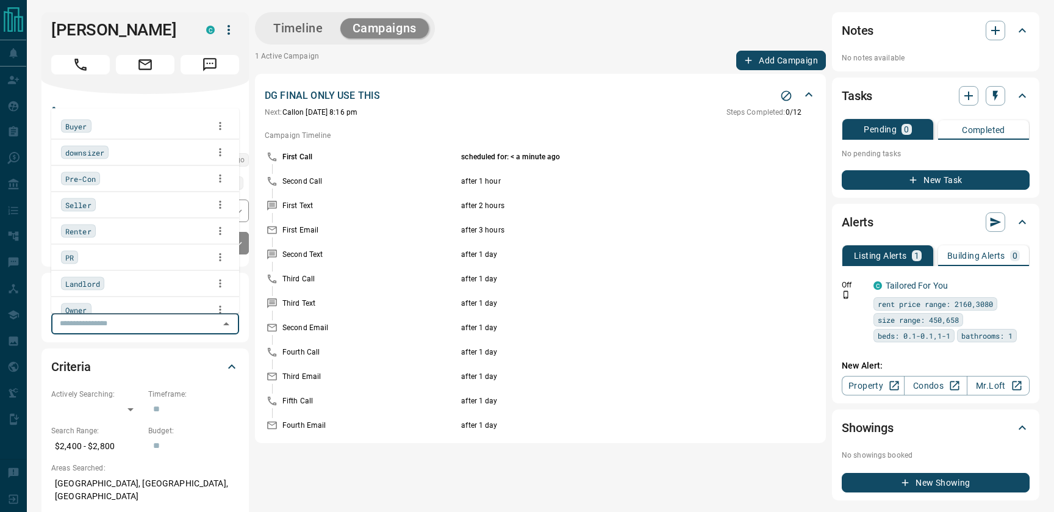
click at [104, 327] on input "text" at bounding box center [135, 323] width 160 height 13
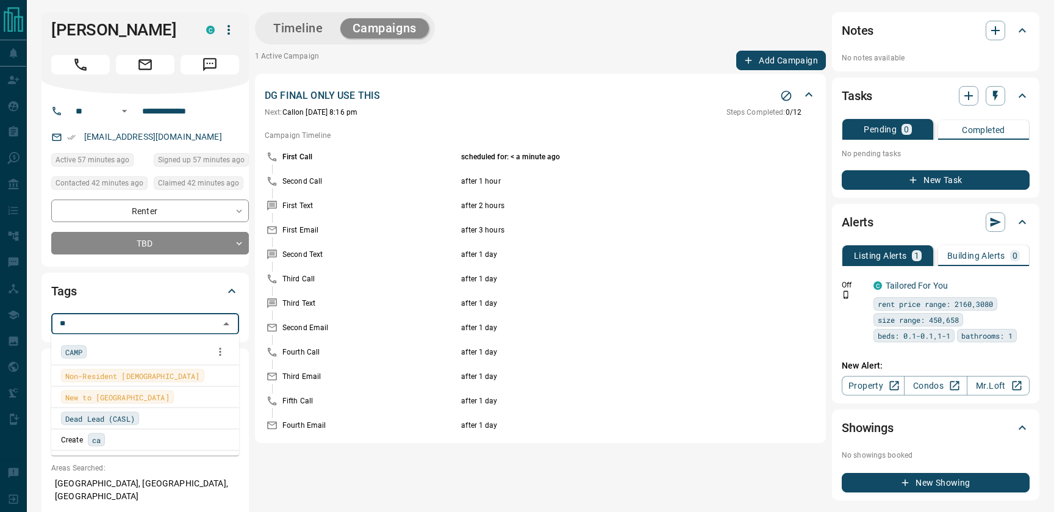
type input "***"
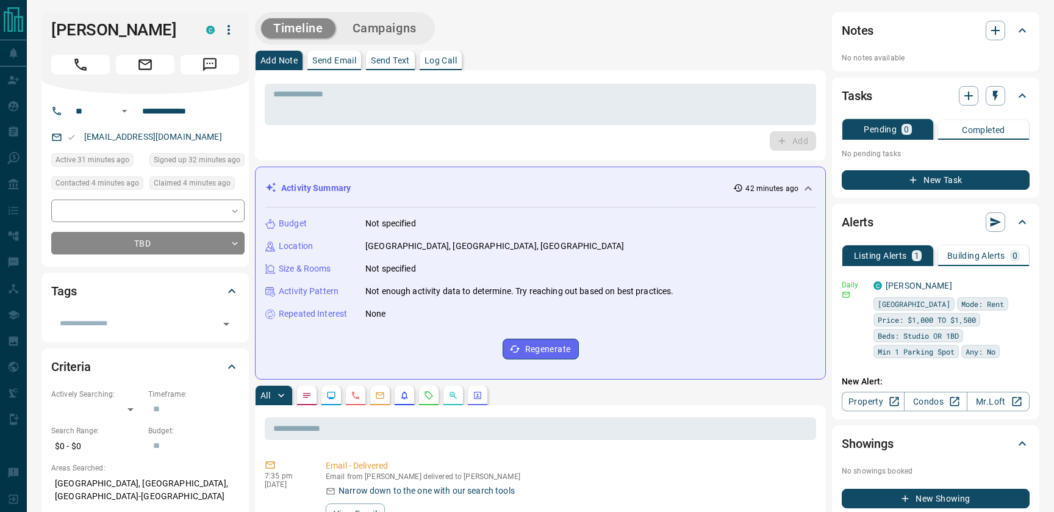
click at [400, 34] on button "Campaigns" at bounding box center [384, 28] width 88 height 20
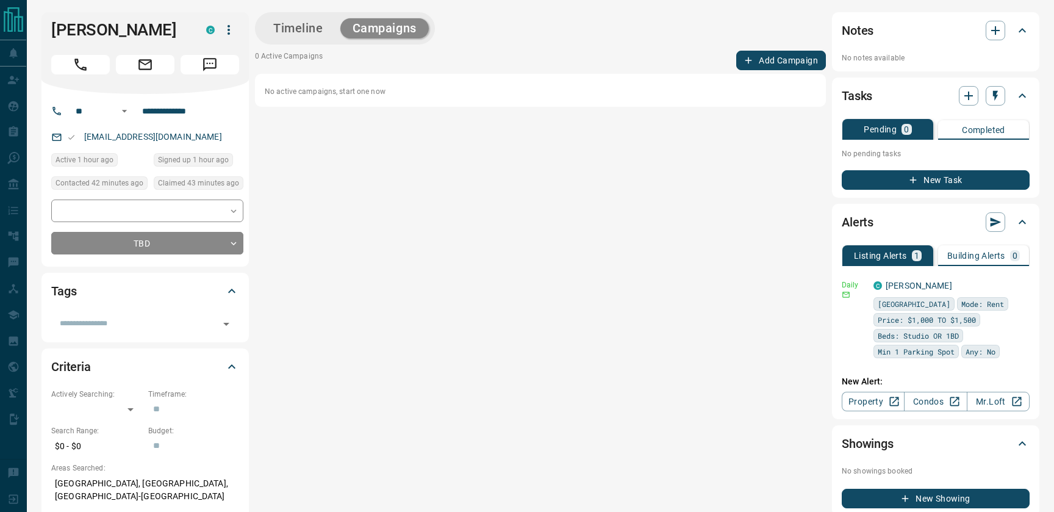
click at [788, 59] on button "Add Campaign" at bounding box center [781, 61] width 90 height 20
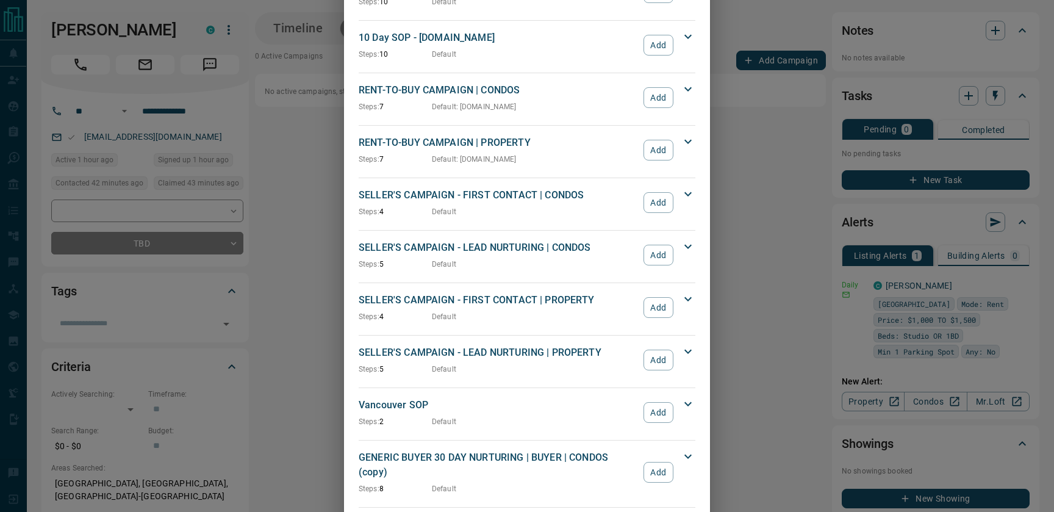
scroll to position [1065, 0]
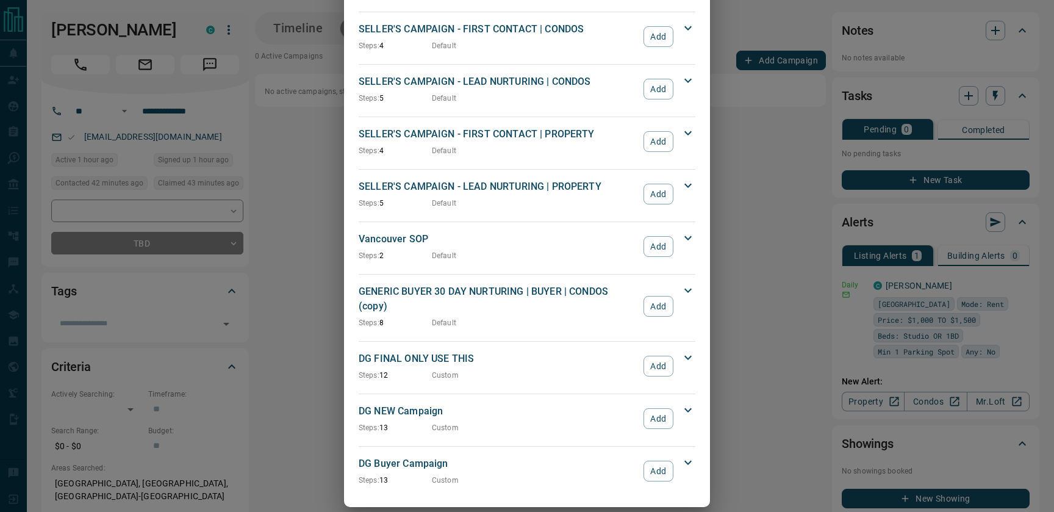
click at [652, 356] on button "Add" at bounding box center [659, 366] width 30 height 21
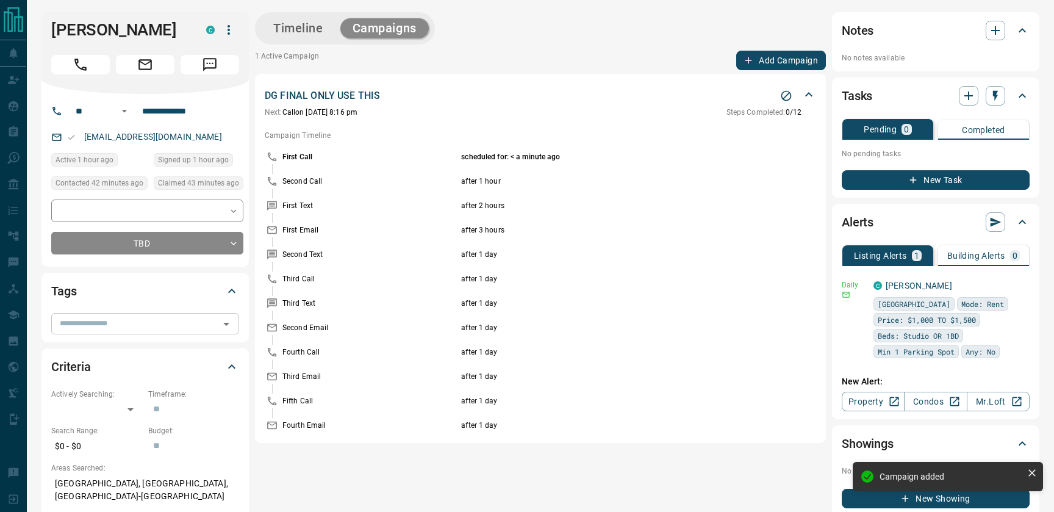
click at [89, 332] on div "​" at bounding box center [145, 323] width 188 height 21
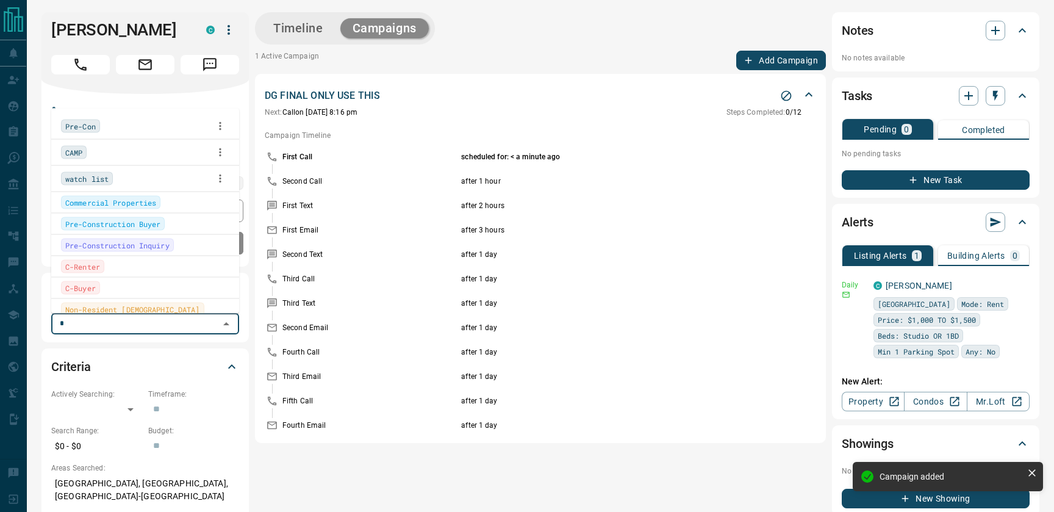
type input "**"
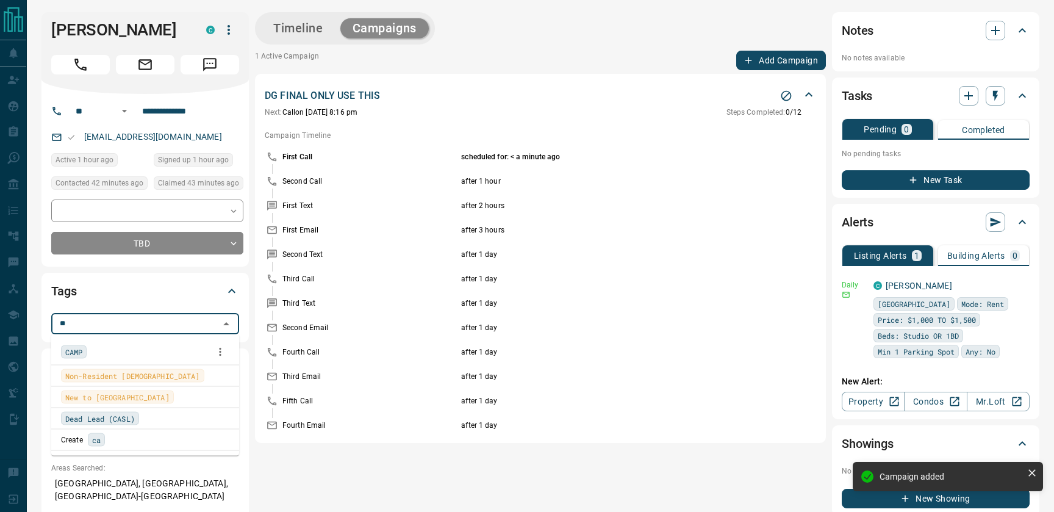
click at [71, 348] on span "CAMP" at bounding box center [73, 352] width 17 height 12
